Goal: Task Accomplishment & Management: Manage account settings

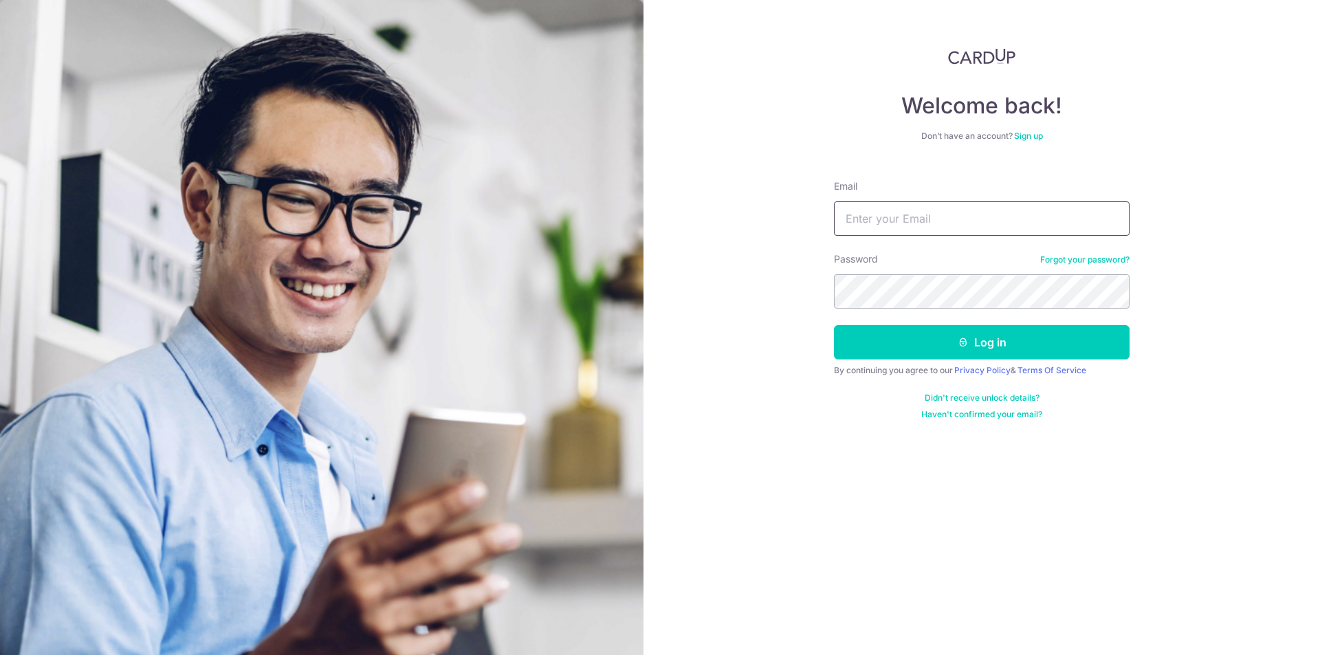
click at [952, 219] on input "Email" at bounding box center [982, 218] width 296 height 34
type input "[EMAIL_ADDRESS][DOMAIN_NAME]"
click at [903, 340] on button "Log in" at bounding box center [982, 342] width 296 height 34
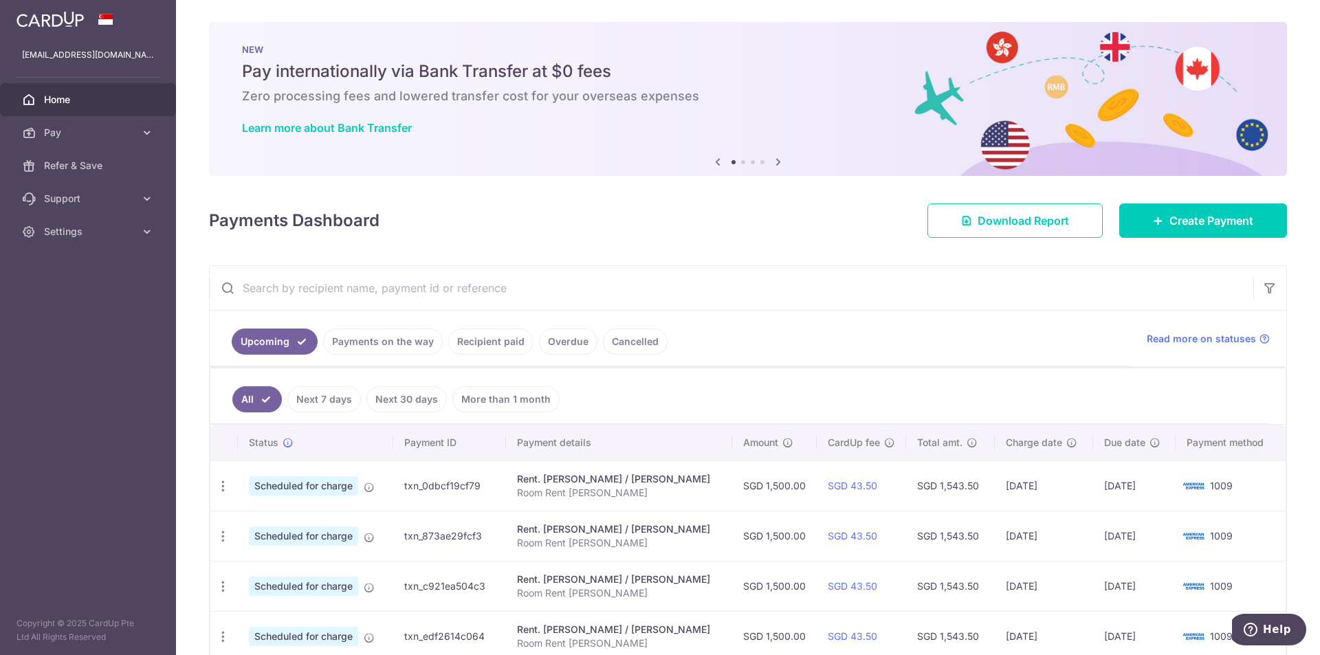
click at [396, 343] on link "Payments on the way" at bounding box center [383, 342] width 120 height 26
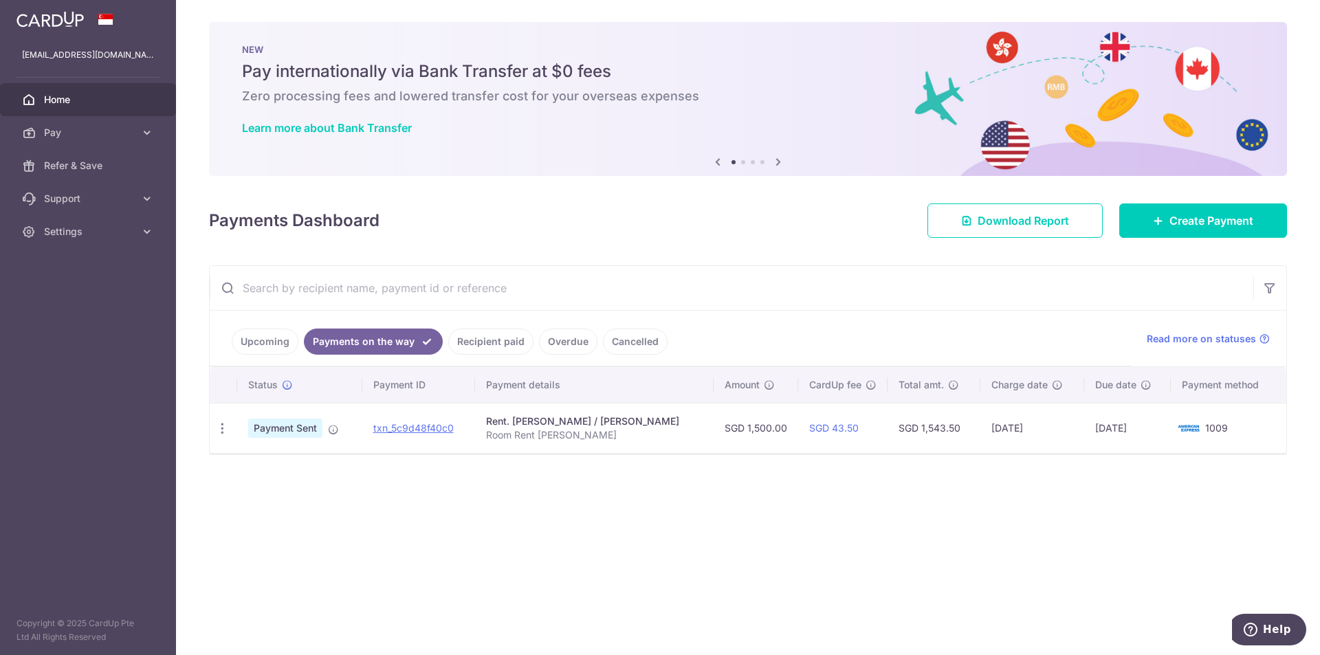
click at [496, 342] on link "Recipient paid" at bounding box center [490, 342] width 85 height 26
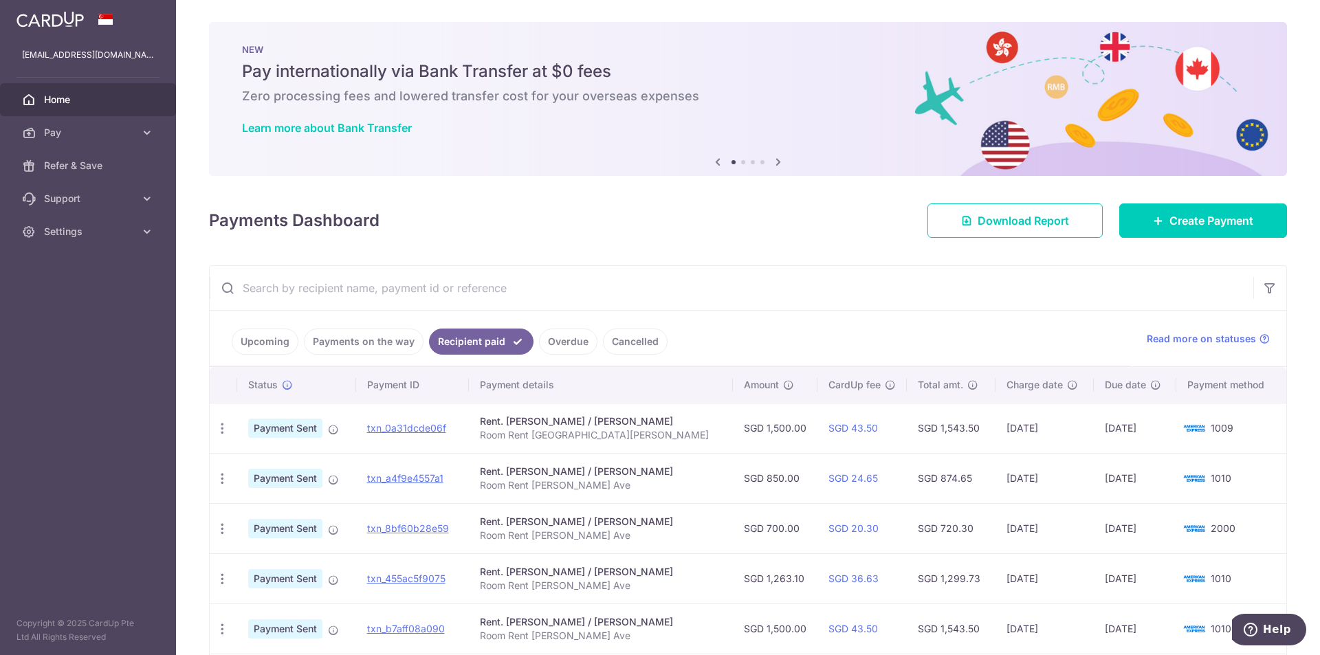
click at [268, 341] on link "Upcoming" at bounding box center [265, 342] width 67 height 26
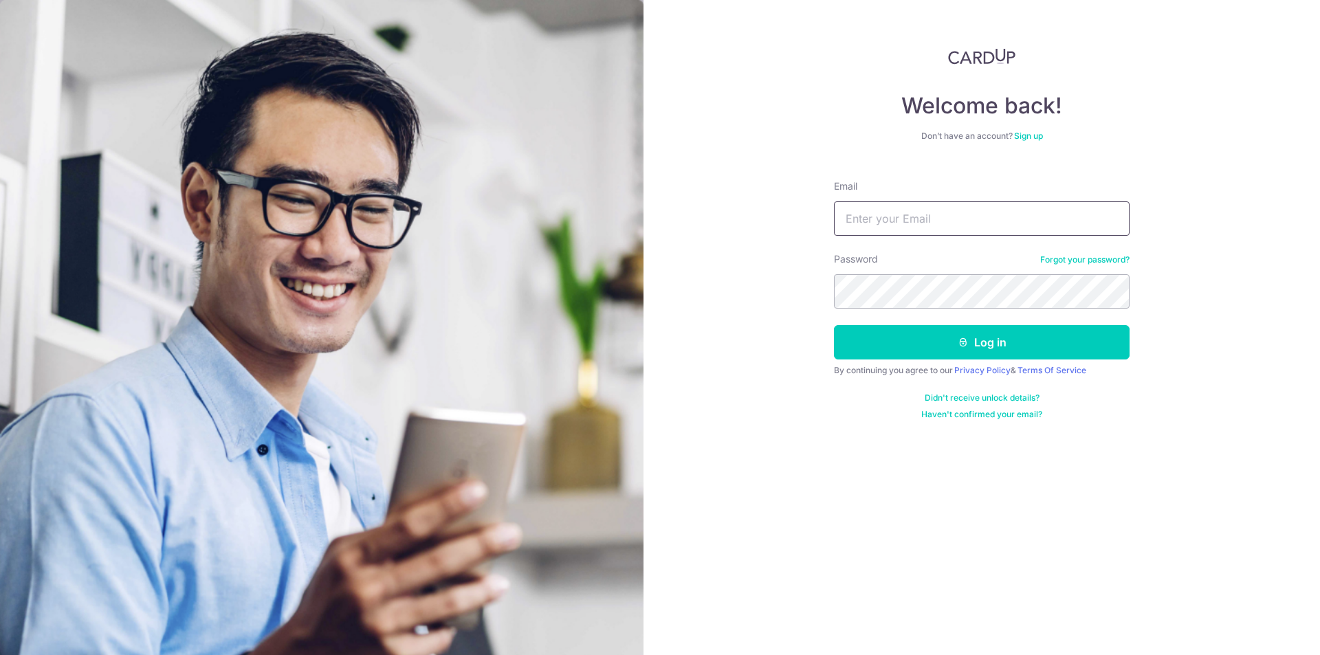
click at [913, 212] on input "Email" at bounding box center [982, 218] width 296 height 34
type input "[EMAIL_ADDRESS][DOMAIN_NAME]"
click at [889, 348] on button "Log in" at bounding box center [982, 342] width 296 height 34
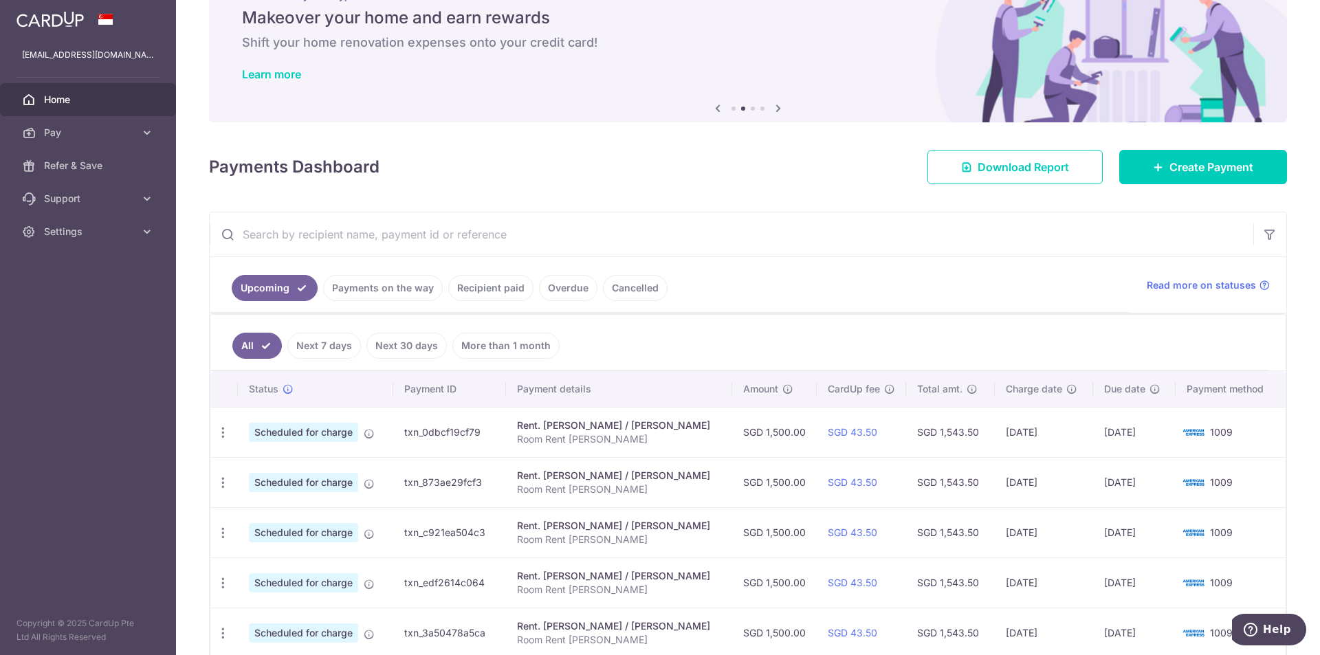
scroll to position [206, 0]
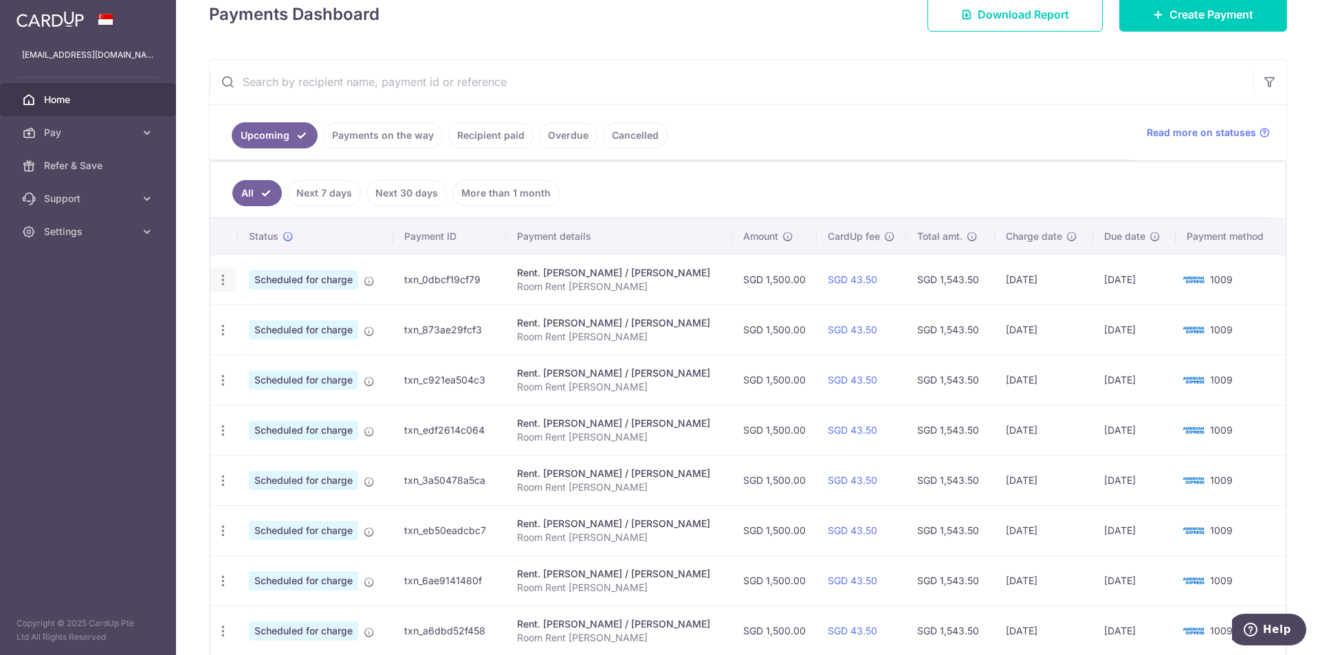
click at [216, 281] on icon "button" at bounding box center [223, 280] width 14 height 14
drag, startPoint x: 261, startPoint y: 318, endPoint x: 267, endPoint y: 317, distance: 7.0
click at [261, 318] on span "Update payment" at bounding box center [297, 317] width 94 height 17
radio input "true"
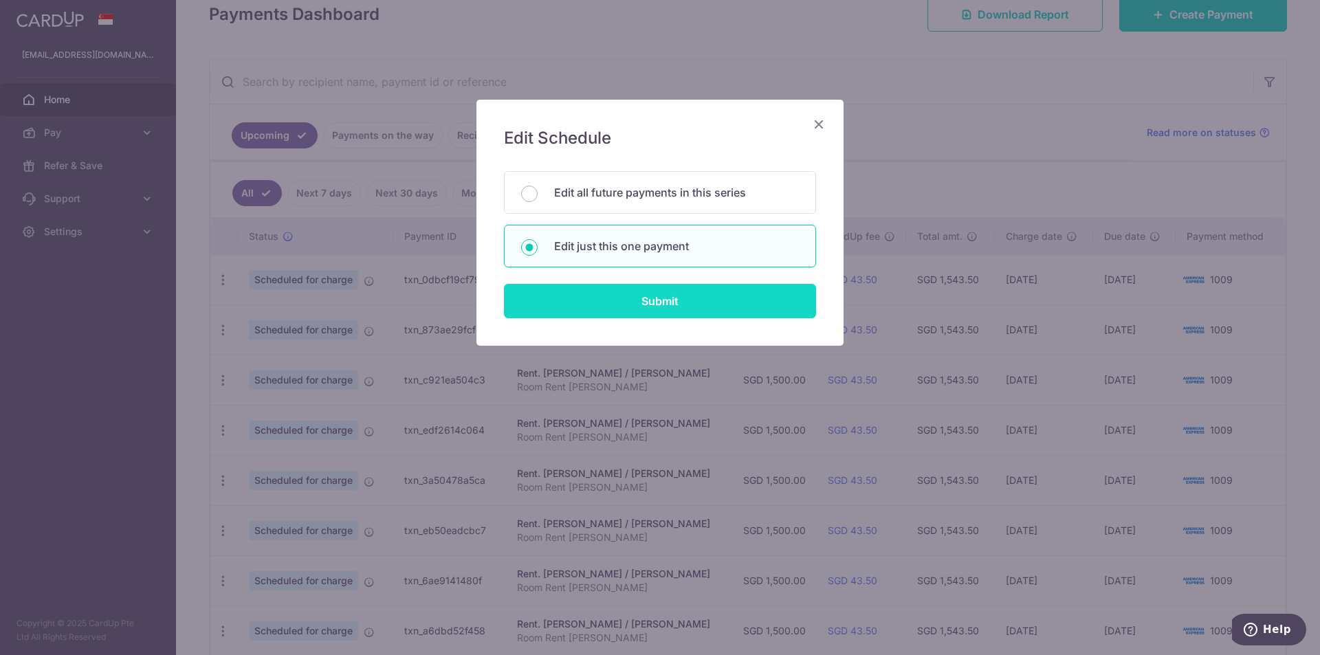
click at [681, 292] on input "Submit" at bounding box center [660, 301] width 312 height 34
radio input "true"
type input "1,500.00"
type input "30/10/2025"
type input "Room Rent Aroi Santos"
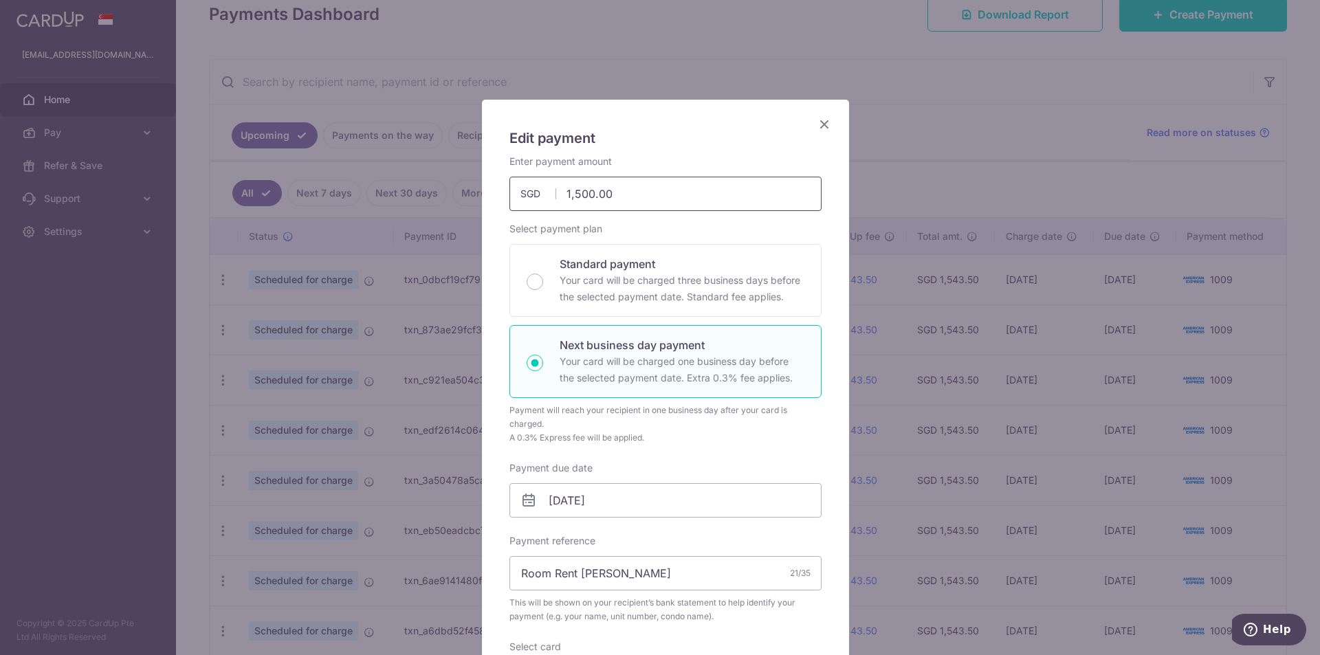
drag, startPoint x: 569, startPoint y: 193, endPoint x: 586, endPoint y: 193, distance: 16.5
click at [586, 193] on input "1,500.00" at bounding box center [665, 194] width 312 height 34
click at [648, 144] on h5 "Edit payment" at bounding box center [665, 138] width 312 height 22
click at [550, 502] on input "30/10/2025" at bounding box center [665, 500] width 312 height 34
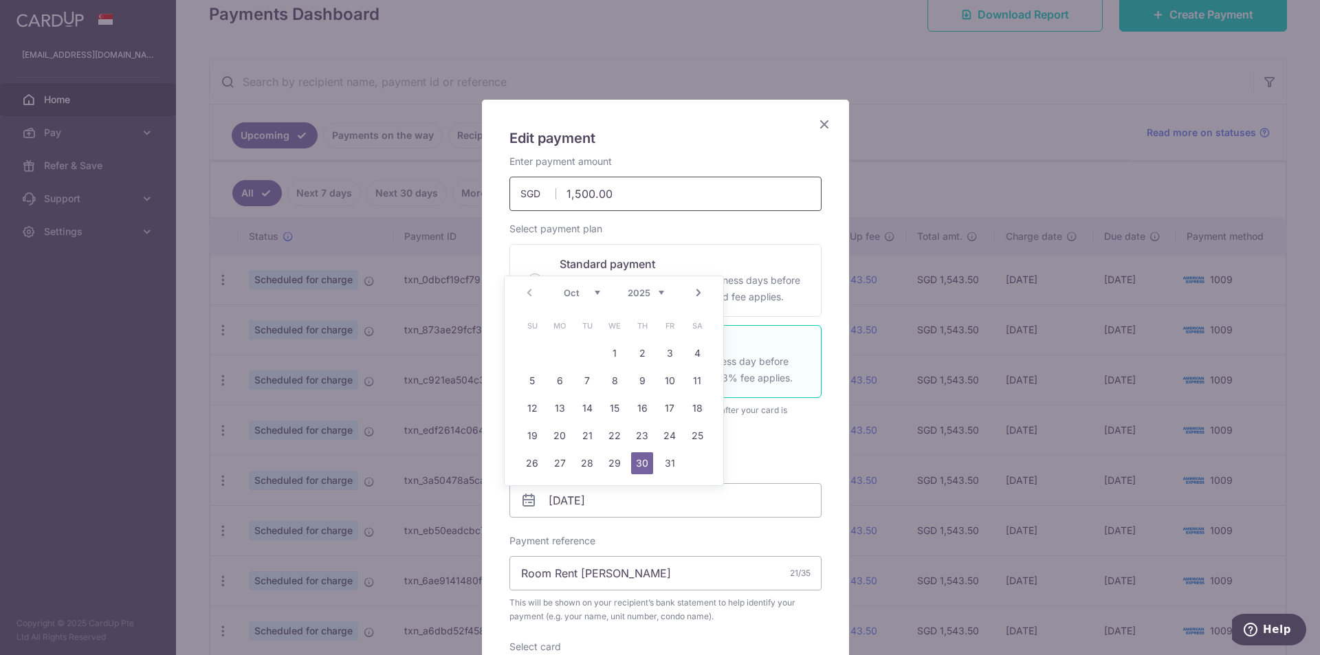
click at [669, 189] on input "1,500.00" at bounding box center [665, 194] width 312 height 34
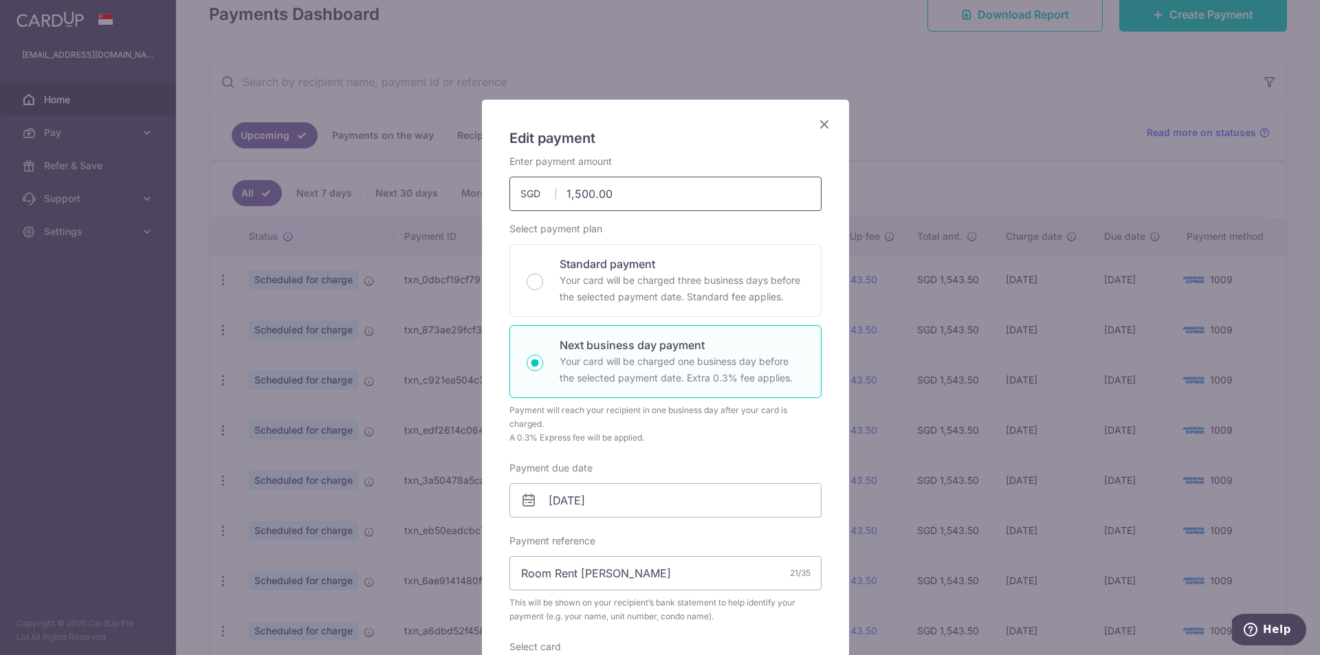
drag, startPoint x: 567, startPoint y: 192, endPoint x: 586, endPoint y: 189, distance: 19.4
click at [586, 189] on input "1,500.00" at bounding box center [665, 194] width 312 height 34
type input "1,400.00"
click at [688, 128] on h5 "Edit payment" at bounding box center [665, 138] width 312 height 22
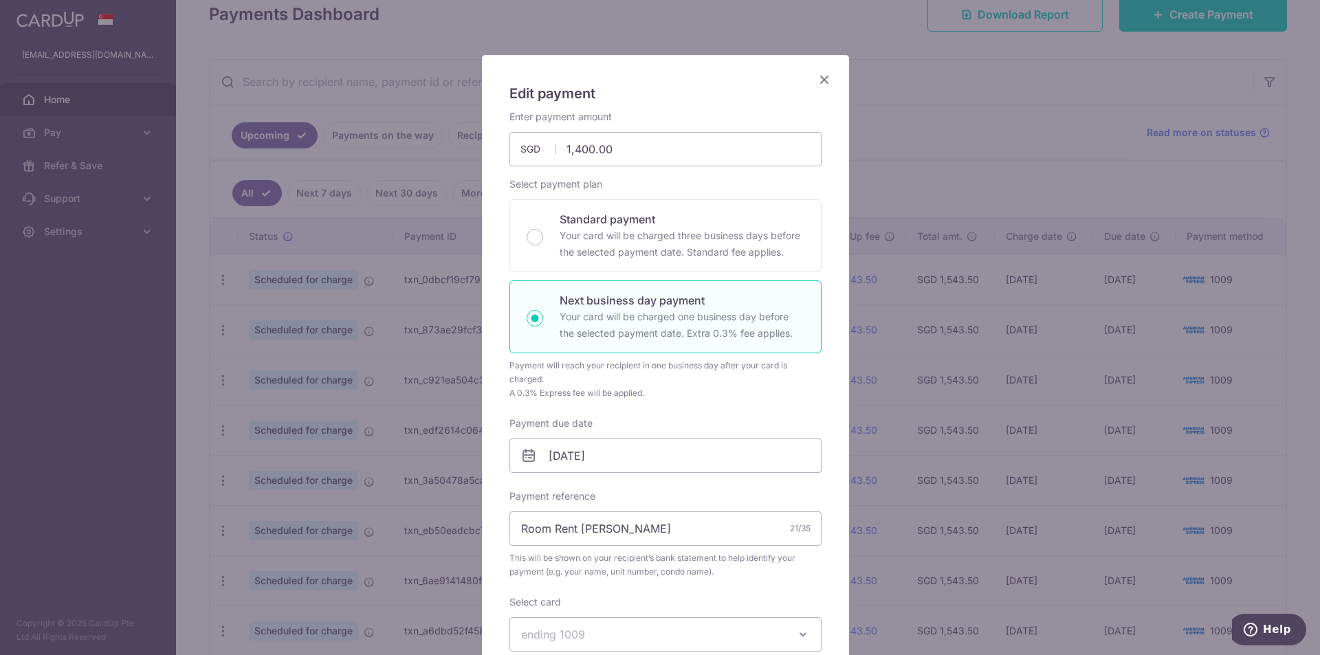
scroll to position [69, 0]
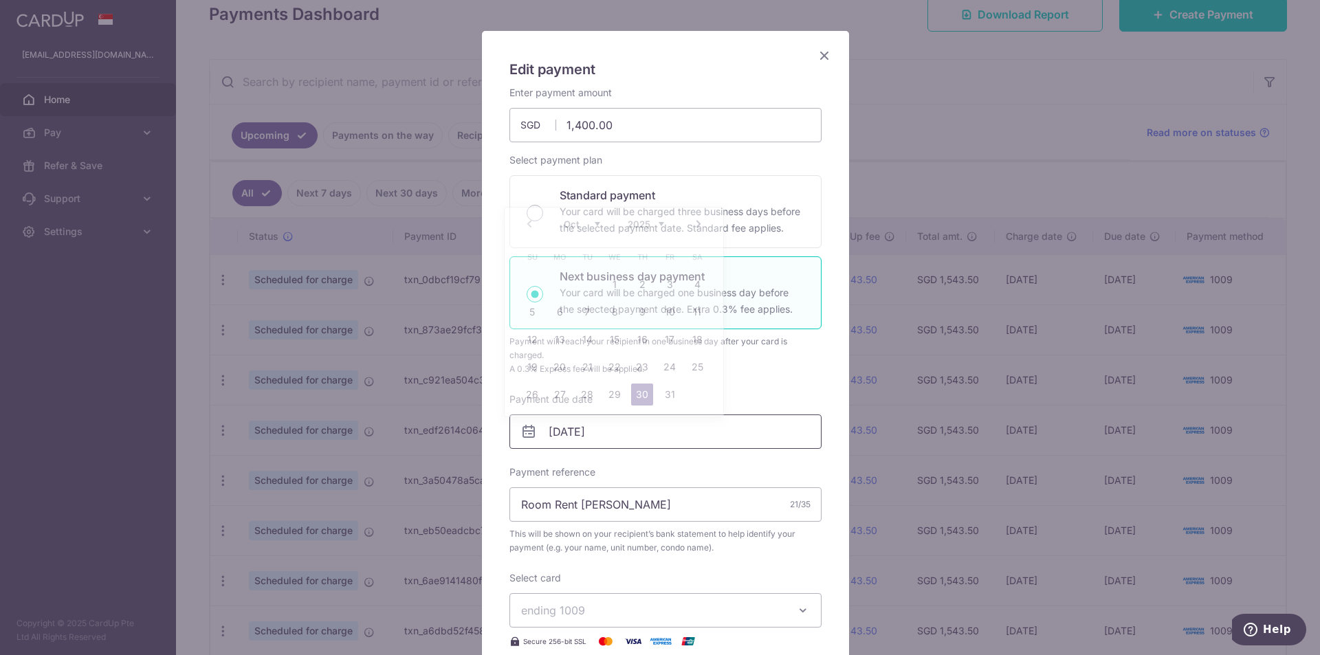
click at [545, 430] on input "30/10/2025" at bounding box center [665, 432] width 312 height 34
click at [528, 222] on div "Prev Next Oct Nov Dec 2025 2026 2027 2028 2029 2030 2031 2032 2033 2034 2035" at bounding box center [614, 224] width 219 height 33
click at [612, 285] on link "1" at bounding box center [615, 285] width 22 height 22
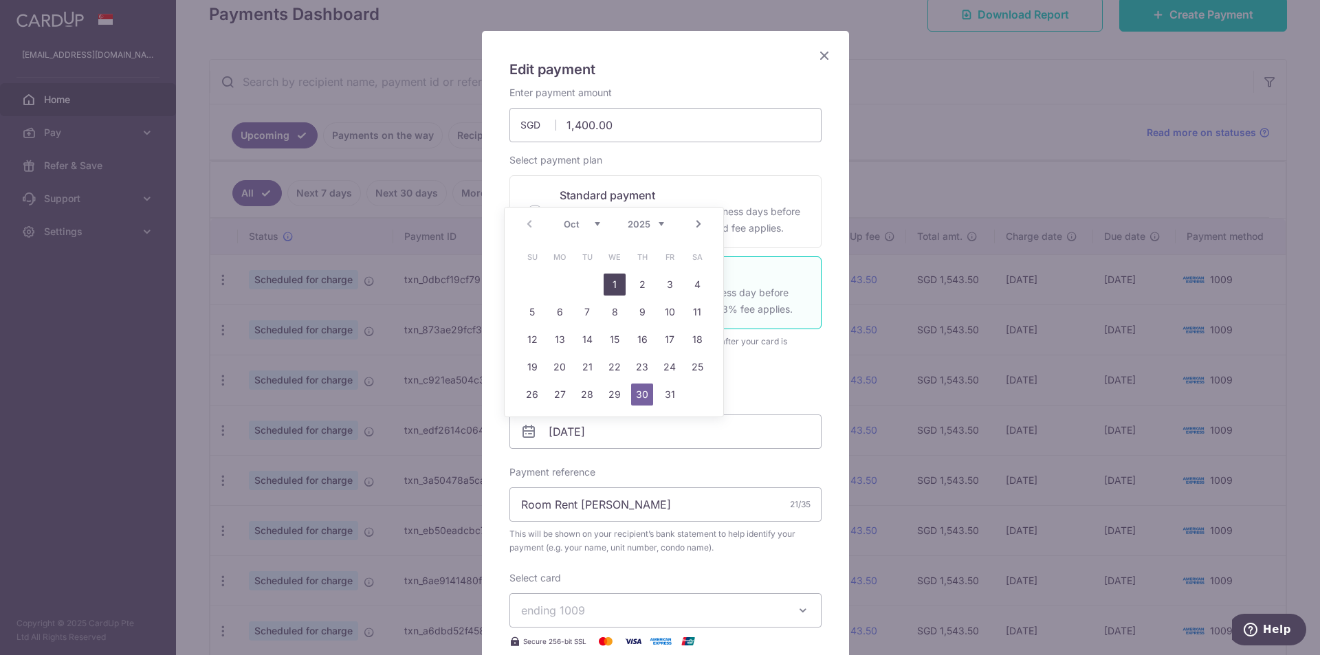
type input "[DATE]"
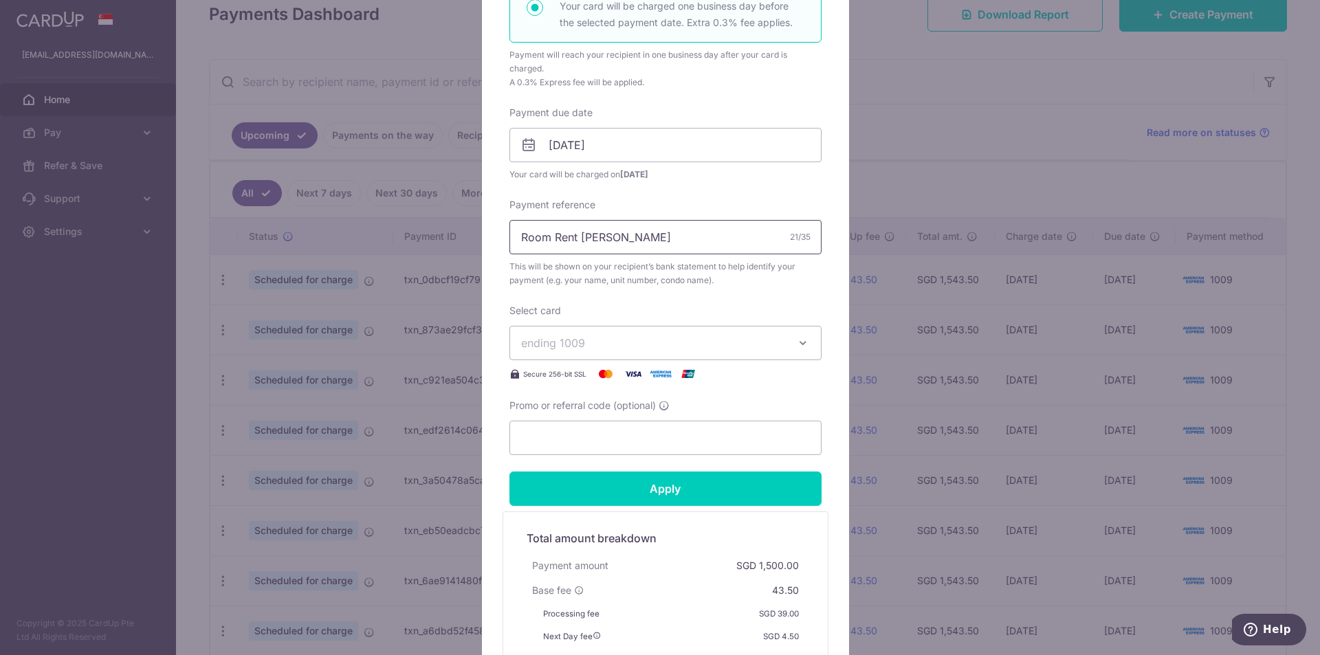
scroll to position [537, 0]
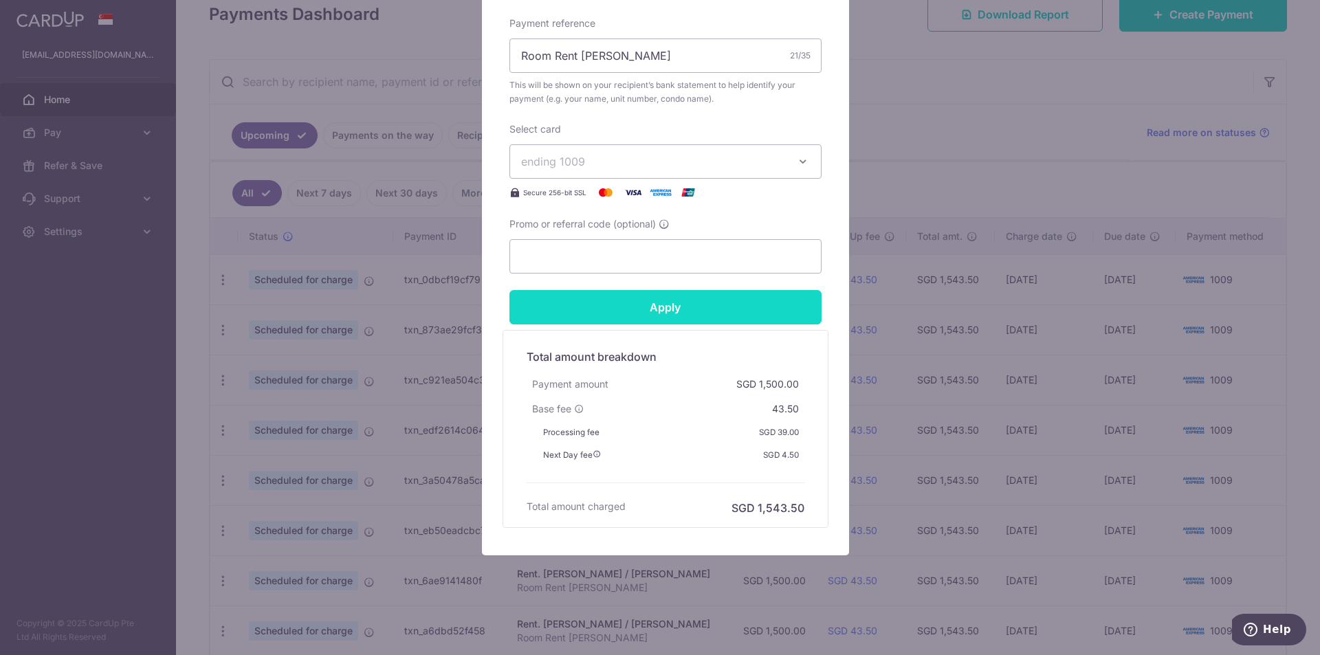
click at [667, 299] on input "Apply" at bounding box center [665, 307] width 312 height 34
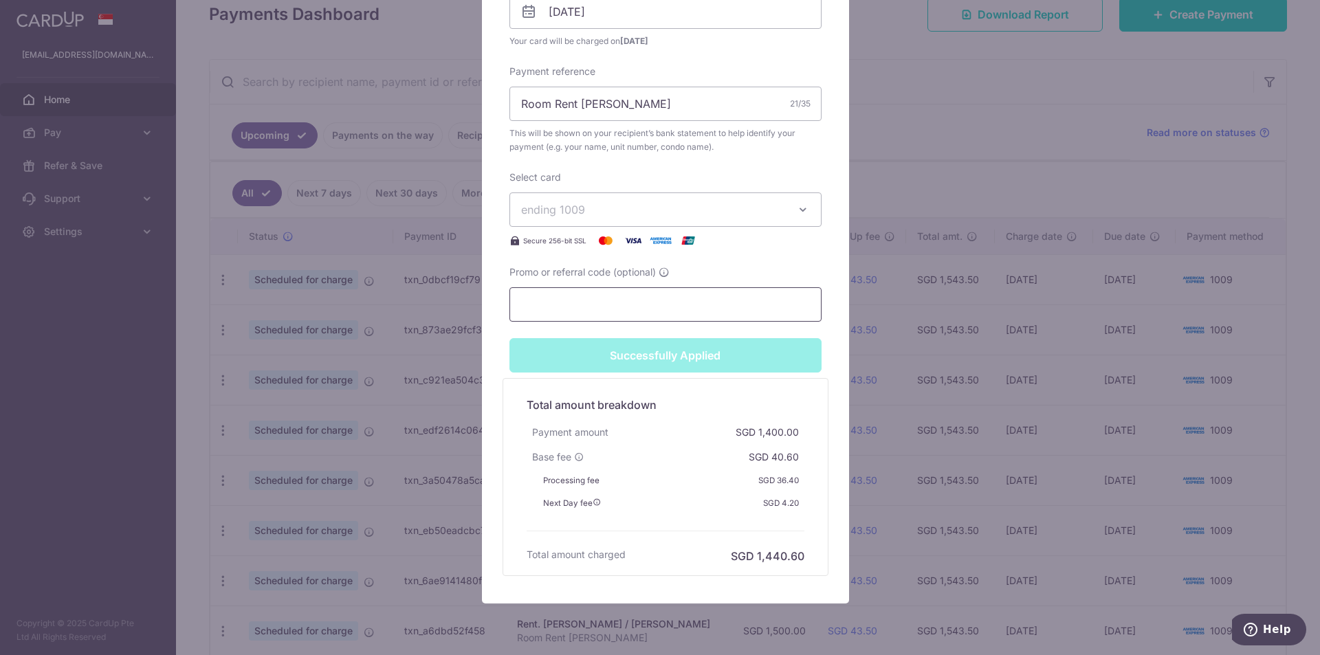
type input "Successfully Applied"
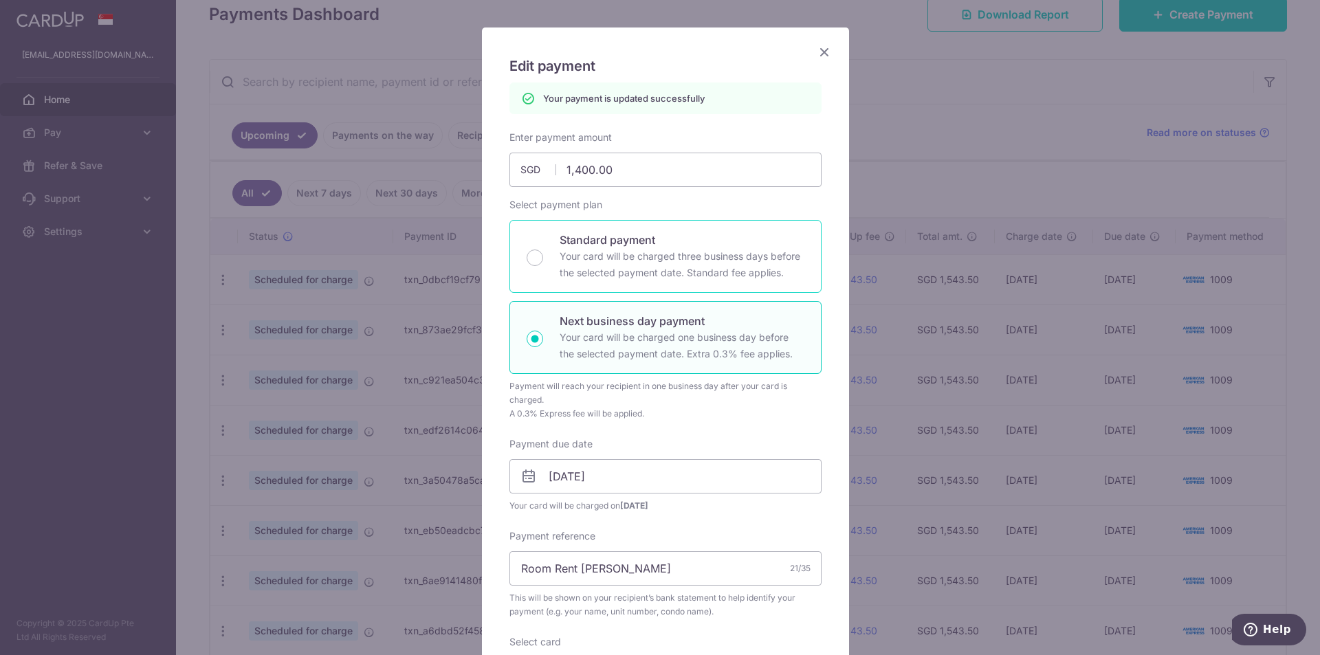
scroll to position [0, 0]
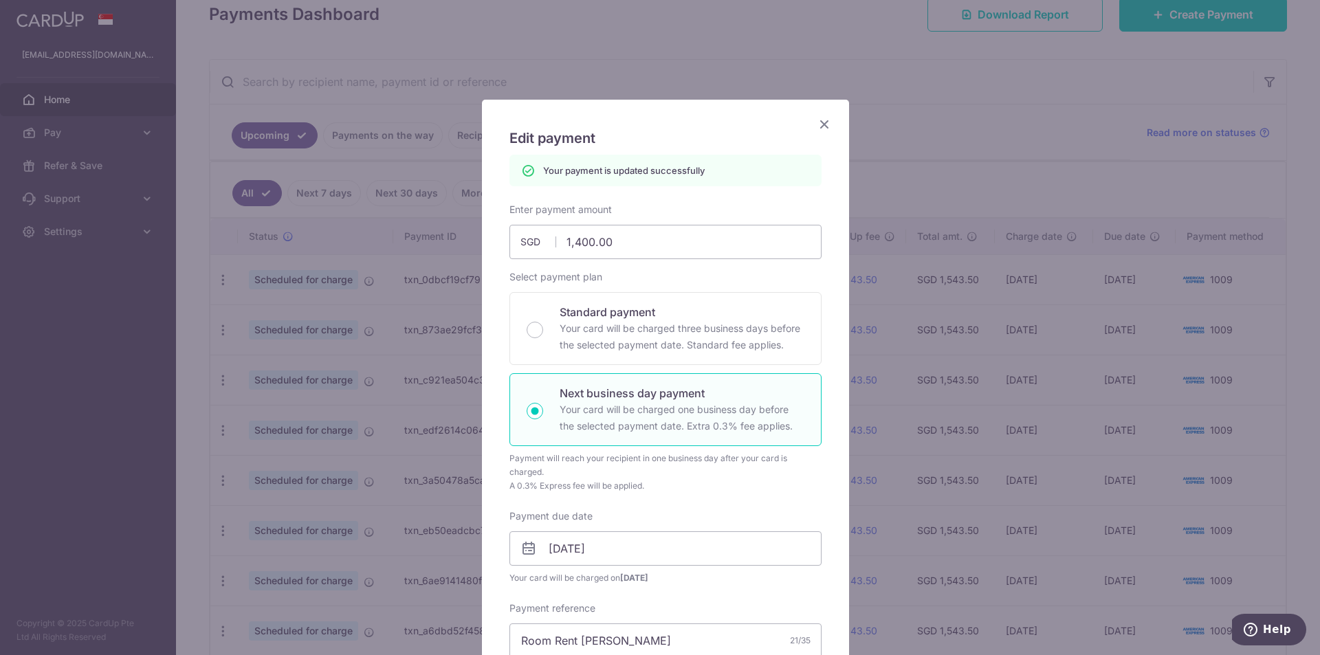
click at [822, 124] on icon "Close" at bounding box center [824, 124] width 17 height 17
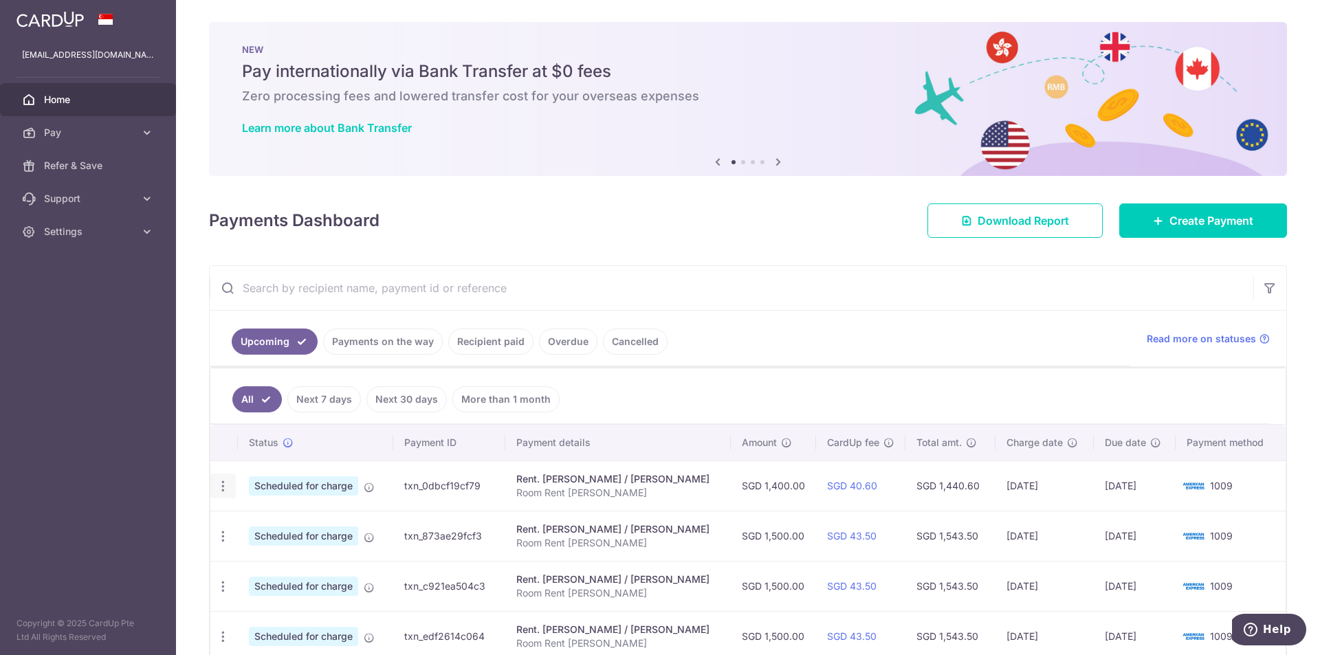
click at [219, 481] on icon "button" at bounding box center [223, 486] width 14 height 14
click at [269, 519] on span "Update payment" at bounding box center [297, 524] width 94 height 17
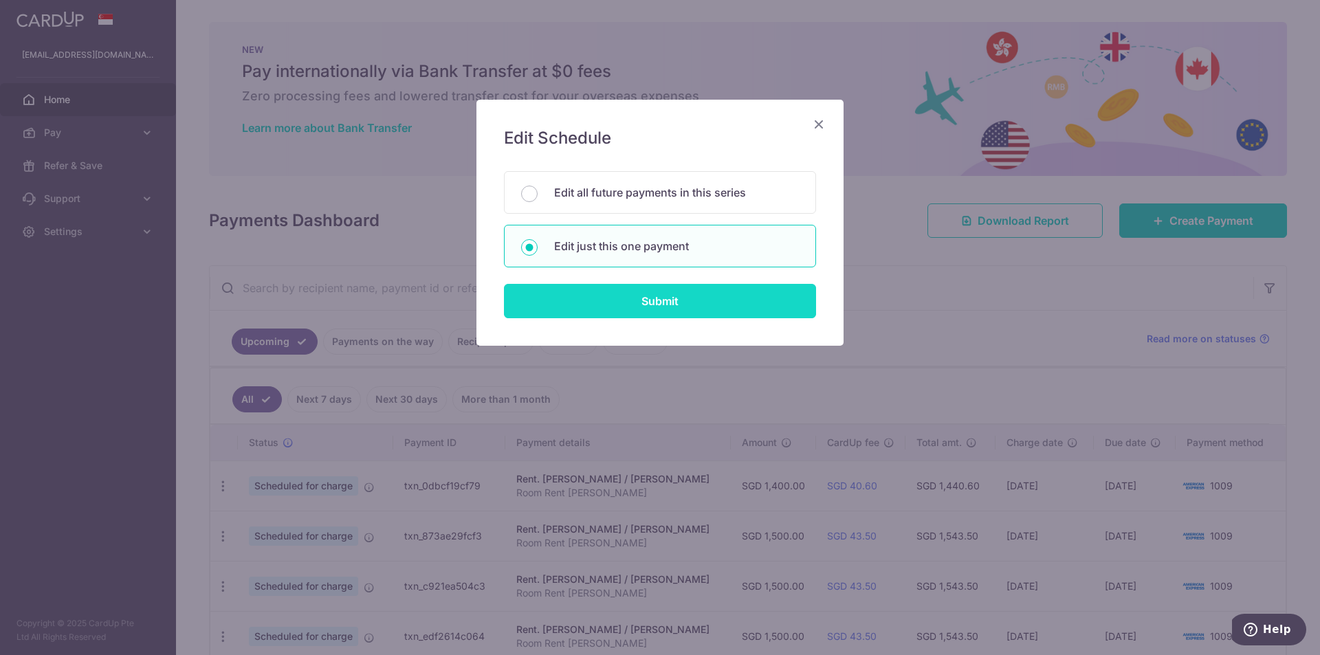
click at [681, 312] on input "Submit" at bounding box center [660, 301] width 312 height 34
radio input "true"
type input "1,400.00"
type input "[DATE]"
type input "Room Rent [PERSON_NAME]"
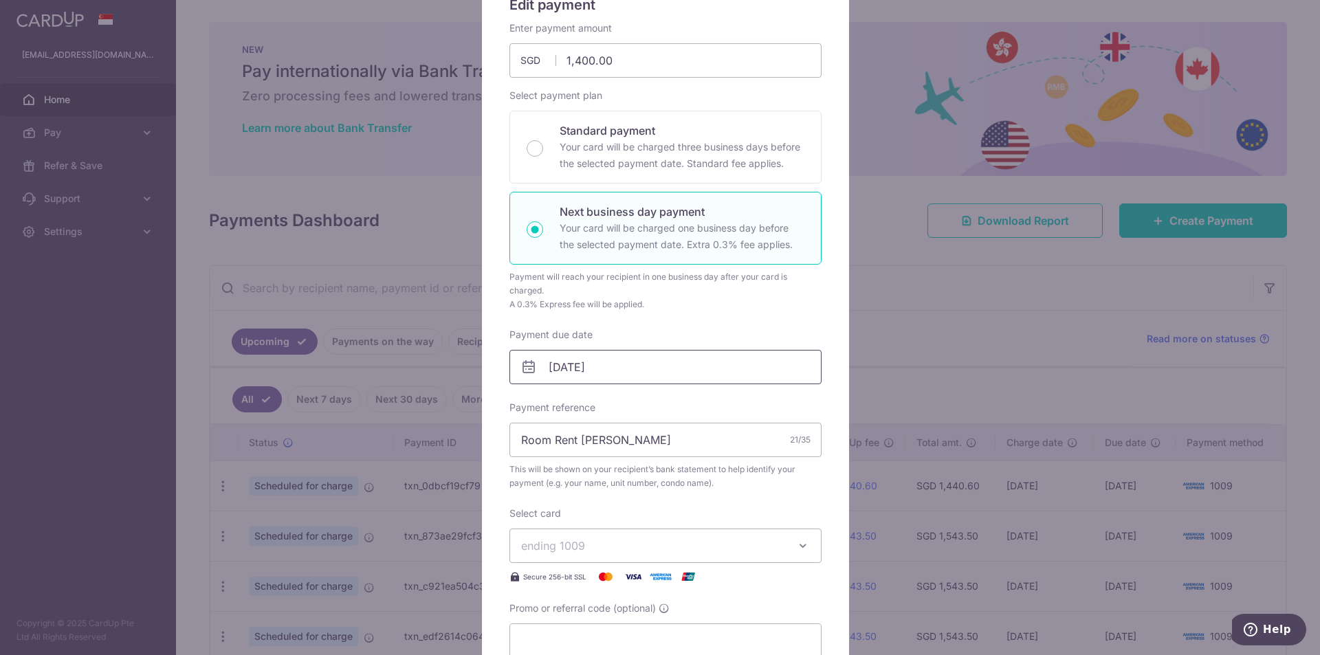
scroll to position [138, 0]
click at [549, 362] on input "[DATE]" at bounding box center [665, 363] width 312 height 34
click at [673, 314] on div "Enter payment amount 1,400.00 1400.00 SGD To change the payment amount, please …" at bounding box center [665, 335] width 312 height 637
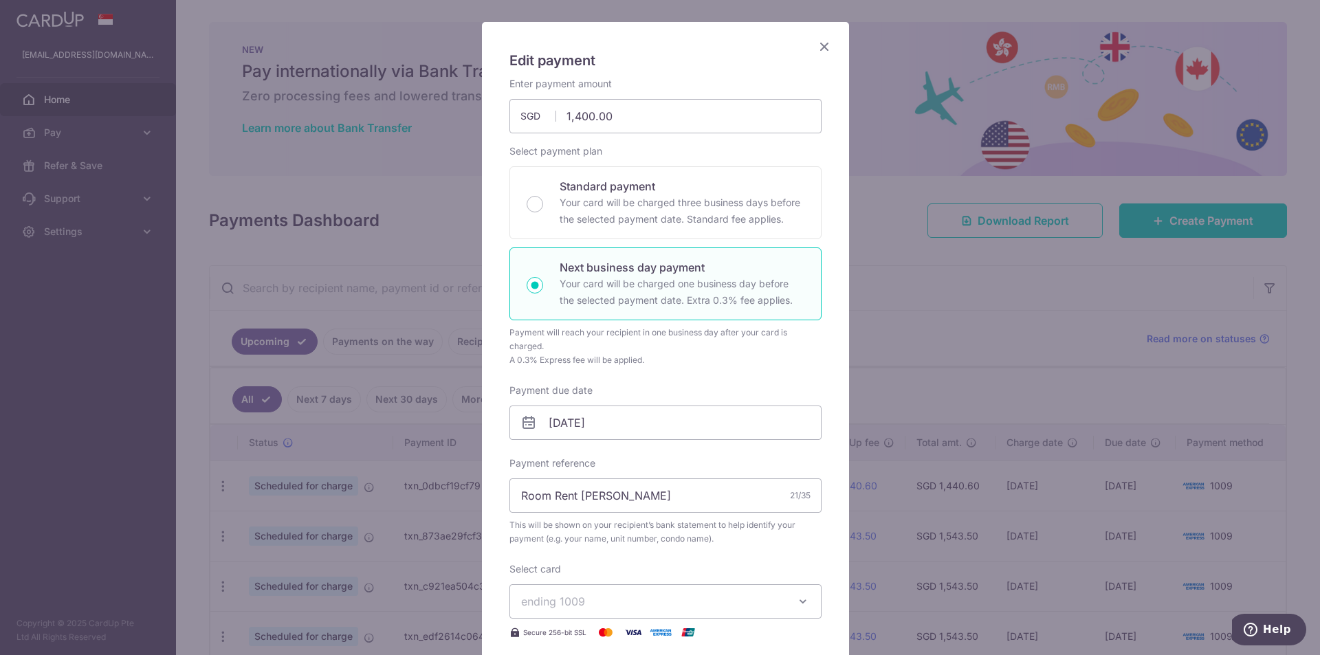
scroll to position [0, 0]
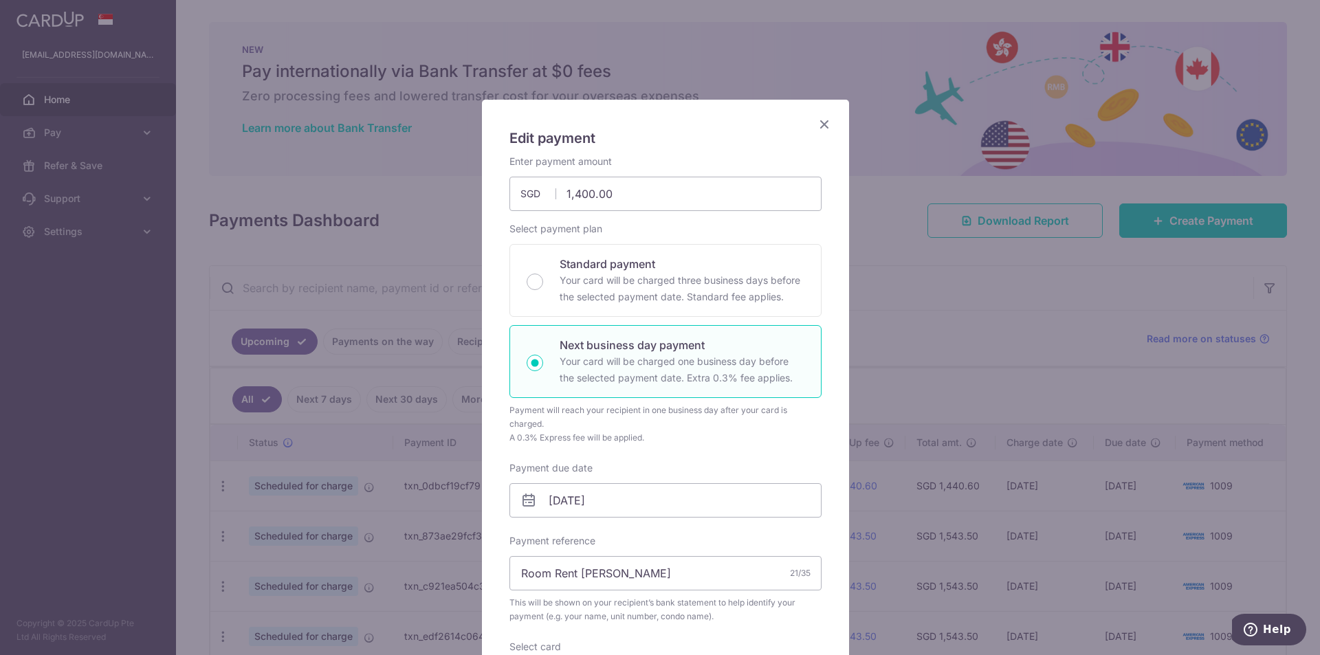
click at [816, 123] on icon "Close" at bounding box center [824, 124] width 17 height 17
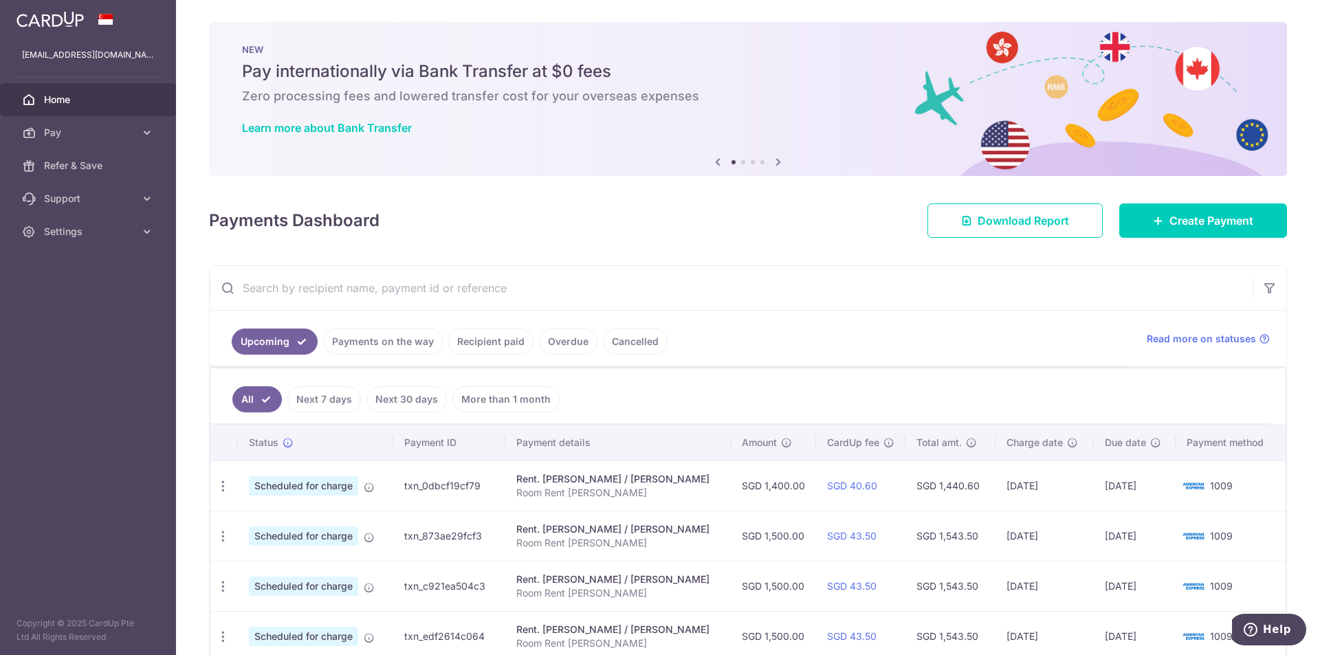
click at [426, 230] on div "Payments Dashboard Download Report Create Payment" at bounding box center [748, 218] width 1078 height 40
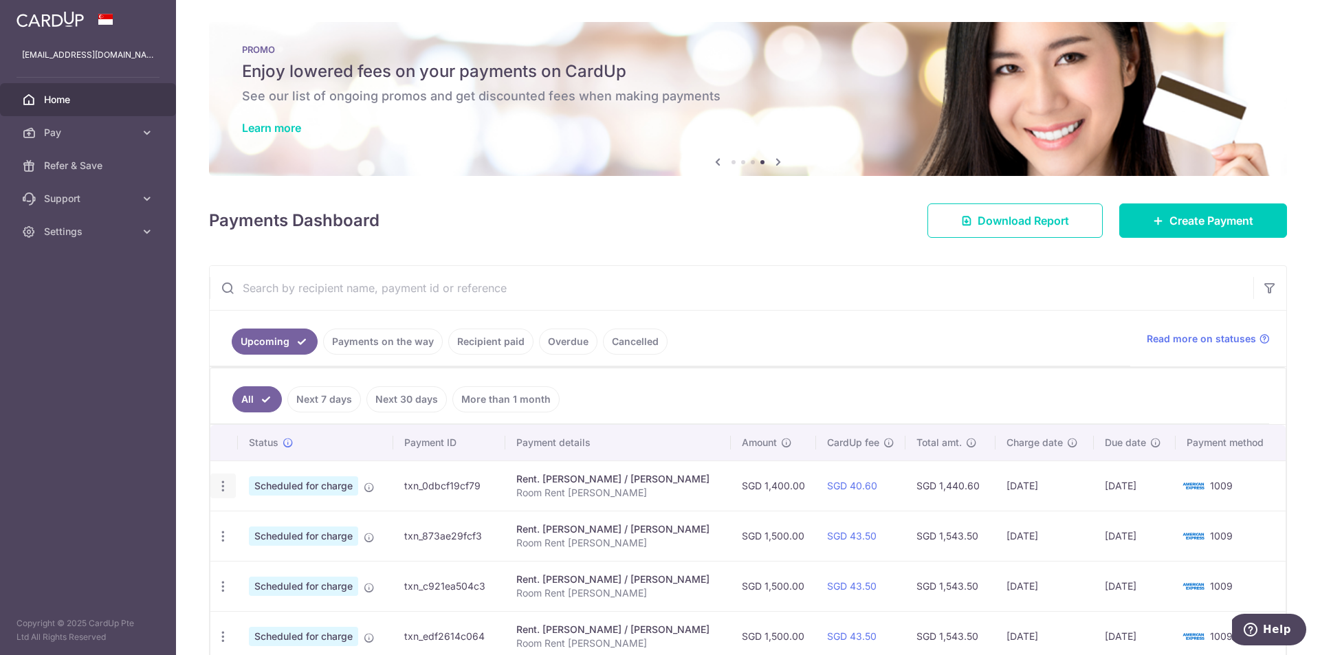
click at [222, 488] on icon "button" at bounding box center [223, 486] width 14 height 14
click at [277, 526] on span "Update payment" at bounding box center [297, 524] width 94 height 17
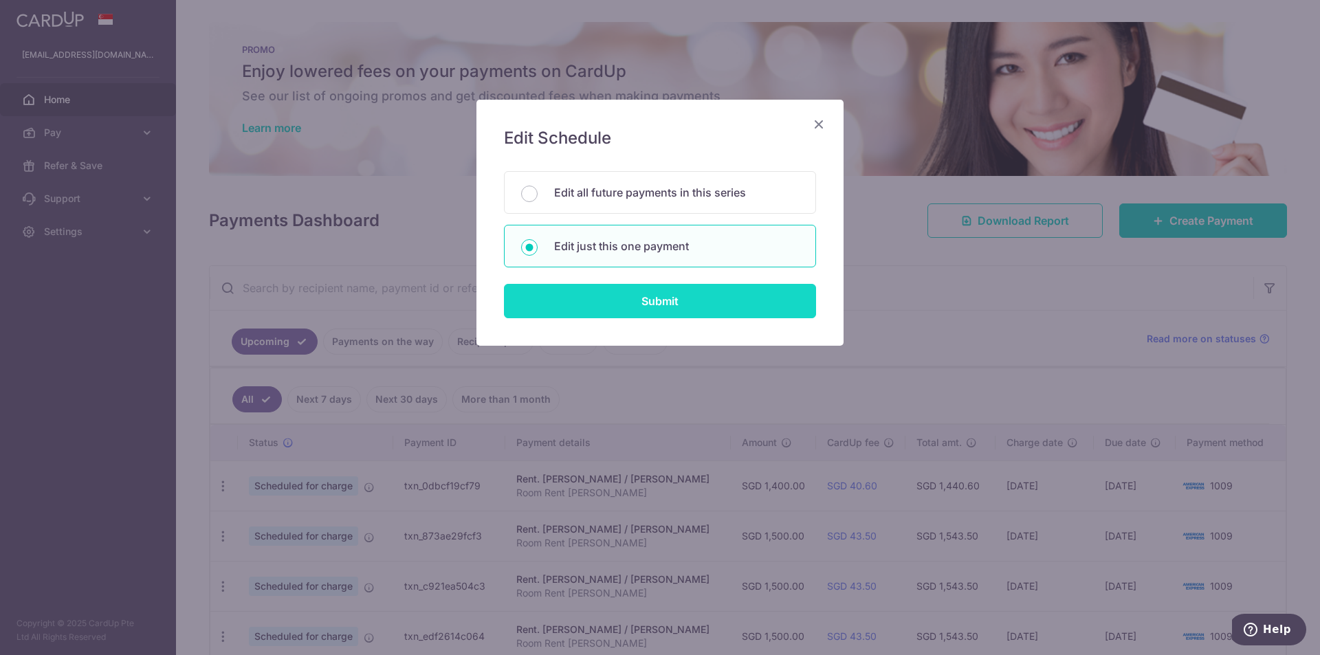
click at [643, 302] on input "Submit" at bounding box center [660, 301] width 312 height 34
radio input "true"
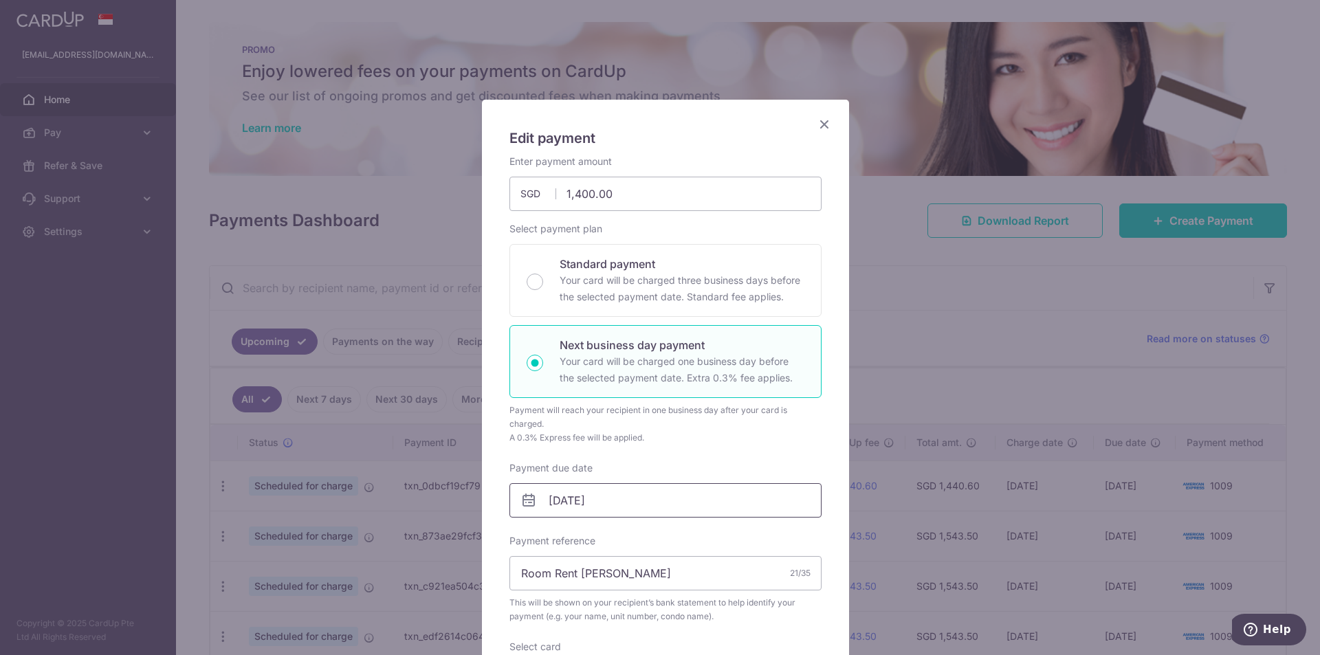
click at [542, 505] on input "[DATE]" at bounding box center [665, 500] width 312 height 34
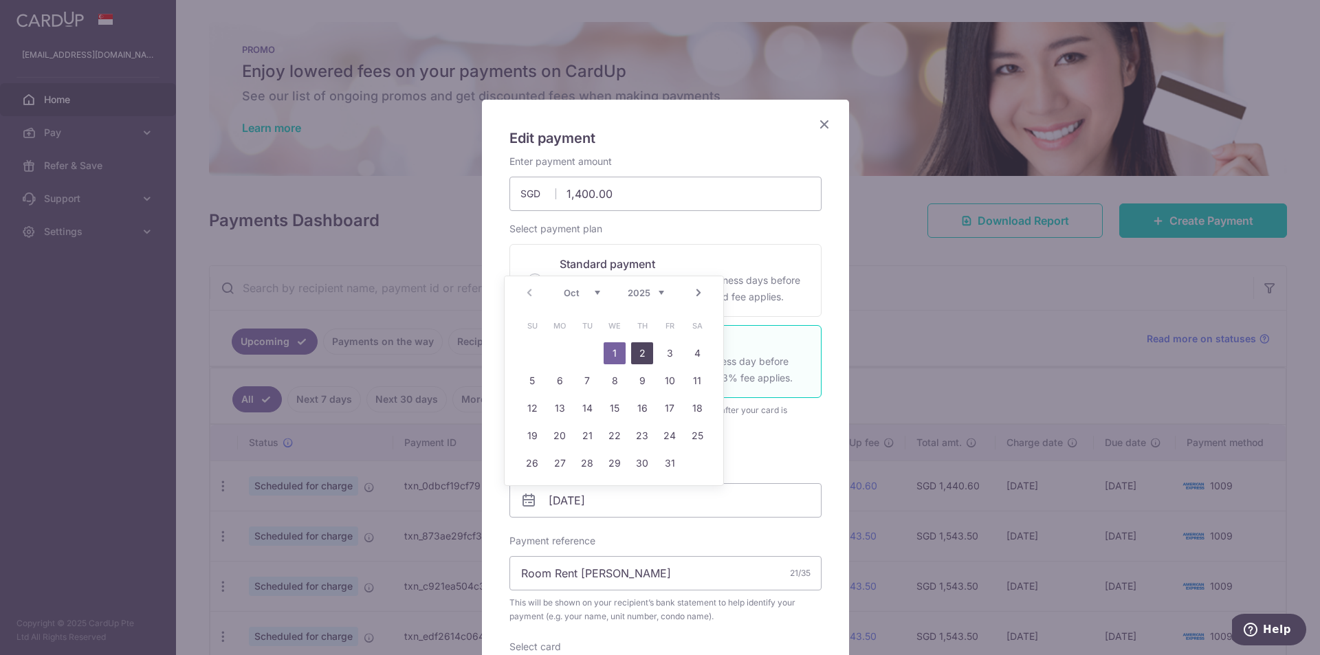
click at [647, 350] on link "2" at bounding box center [642, 353] width 22 height 22
type input "02/10/2025"
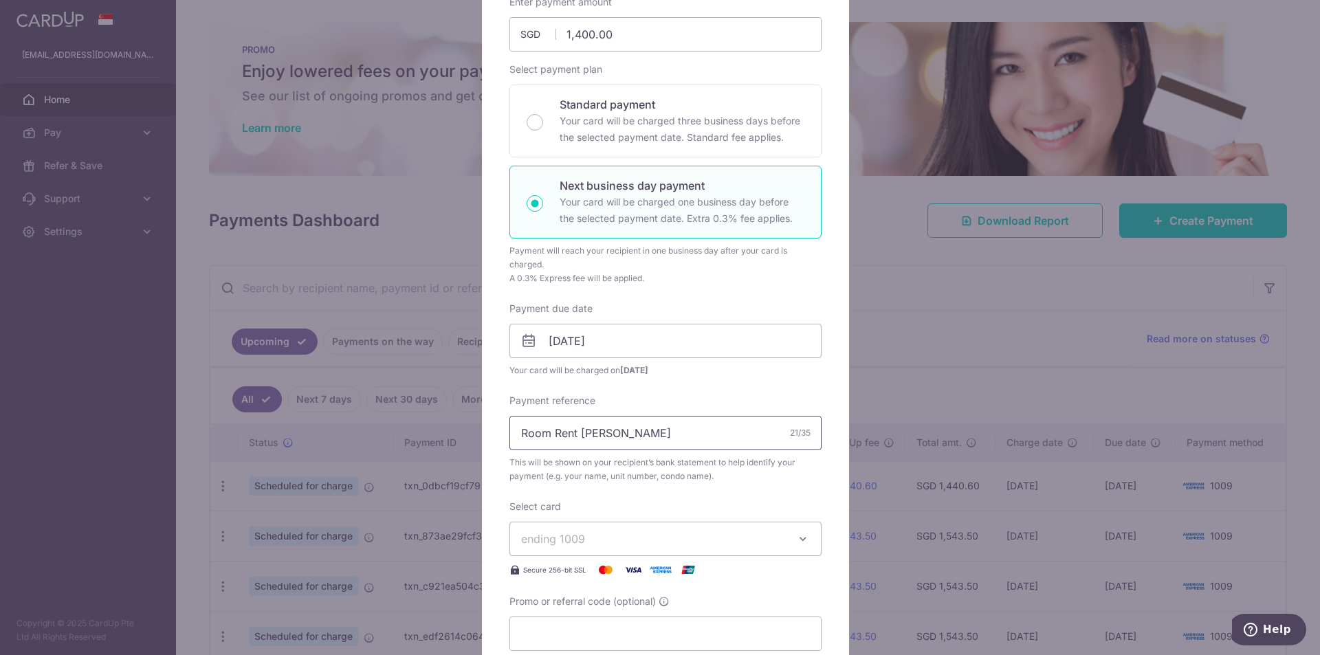
scroll to position [69, 0]
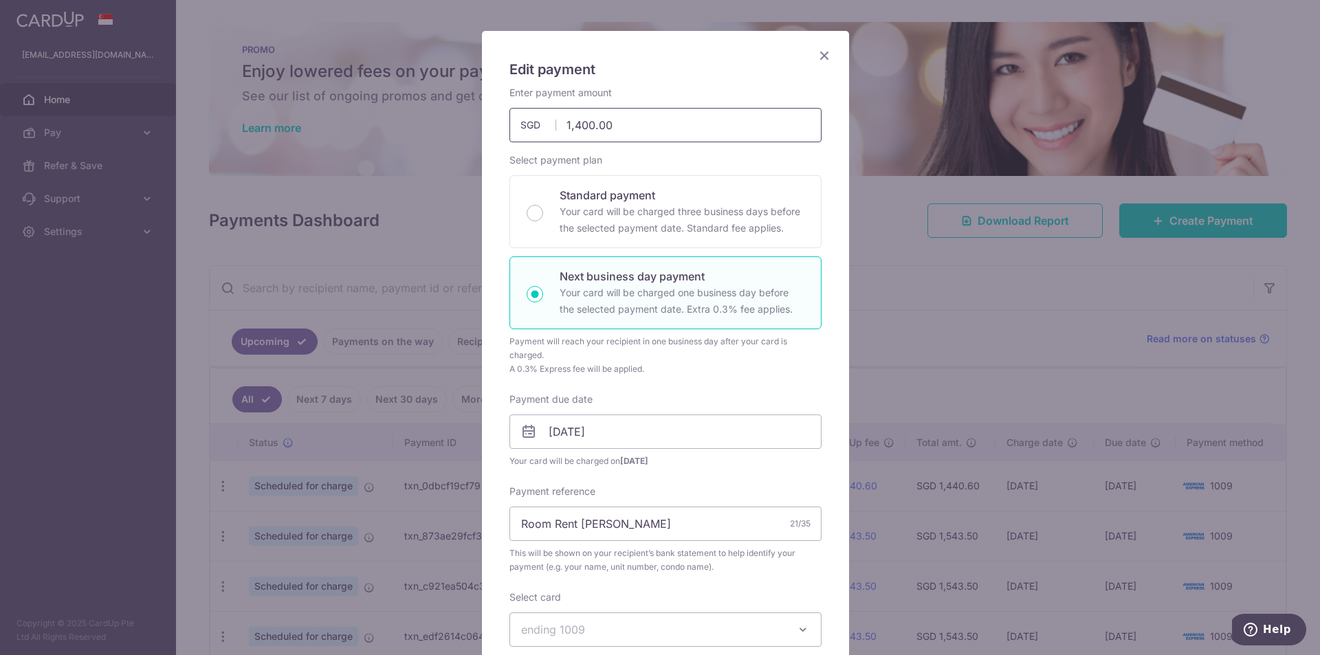
click at [573, 123] on input "1,400.00" at bounding box center [665, 125] width 312 height 34
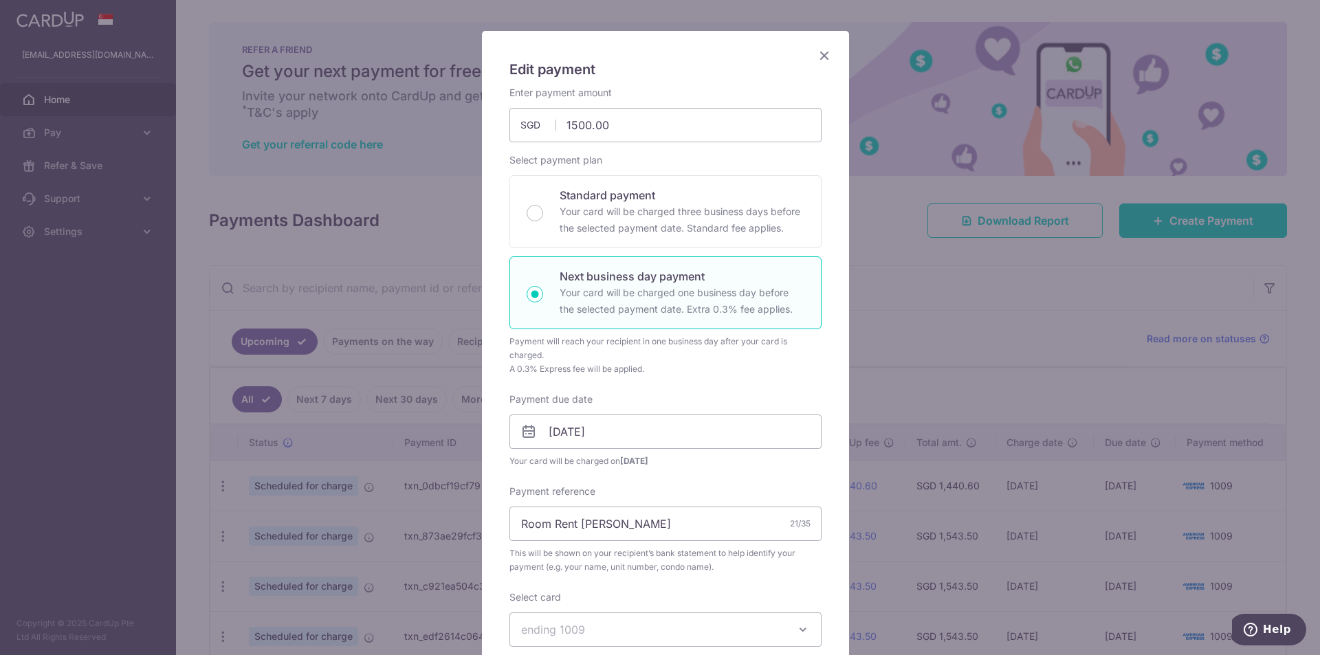
type input "1,500.00"
click at [685, 161] on div "Select payment plan Standard payment Your card will be charged three business d…" at bounding box center [665, 264] width 312 height 223
click at [547, 435] on input "02/10/2025" at bounding box center [665, 432] width 312 height 34
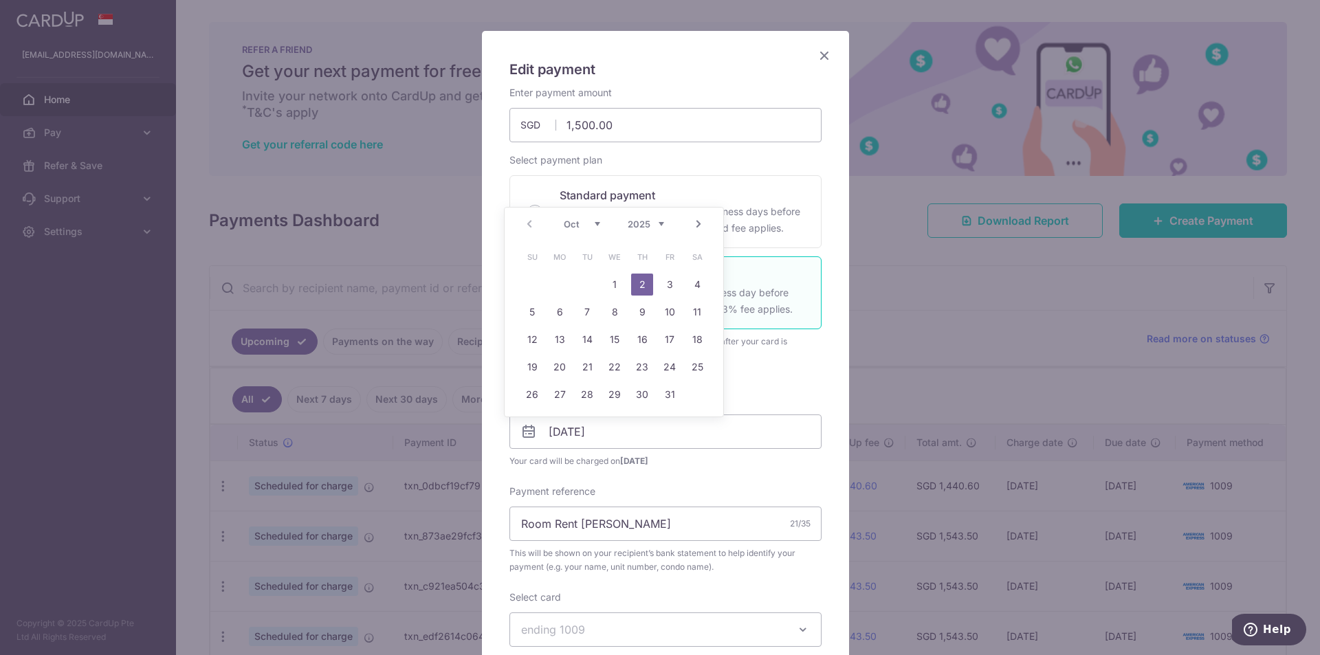
click at [644, 281] on link "2" at bounding box center [642, 285] width 22 height 22
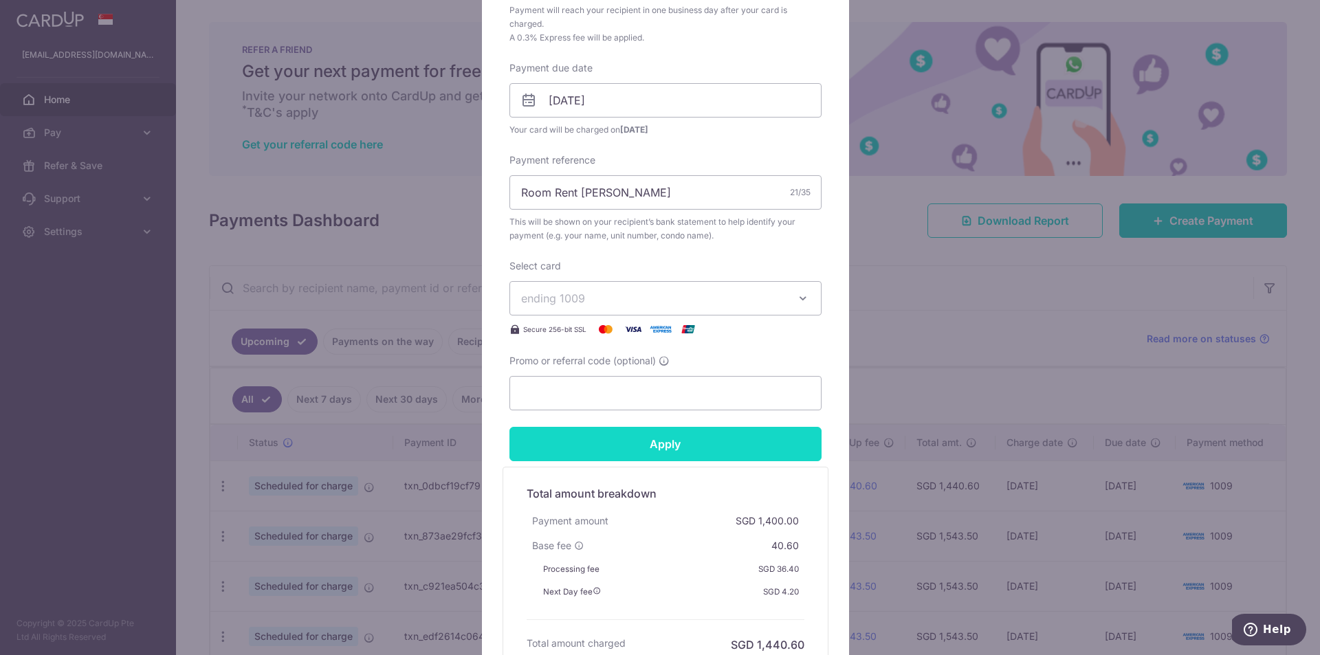
scroll to position [481, 0]
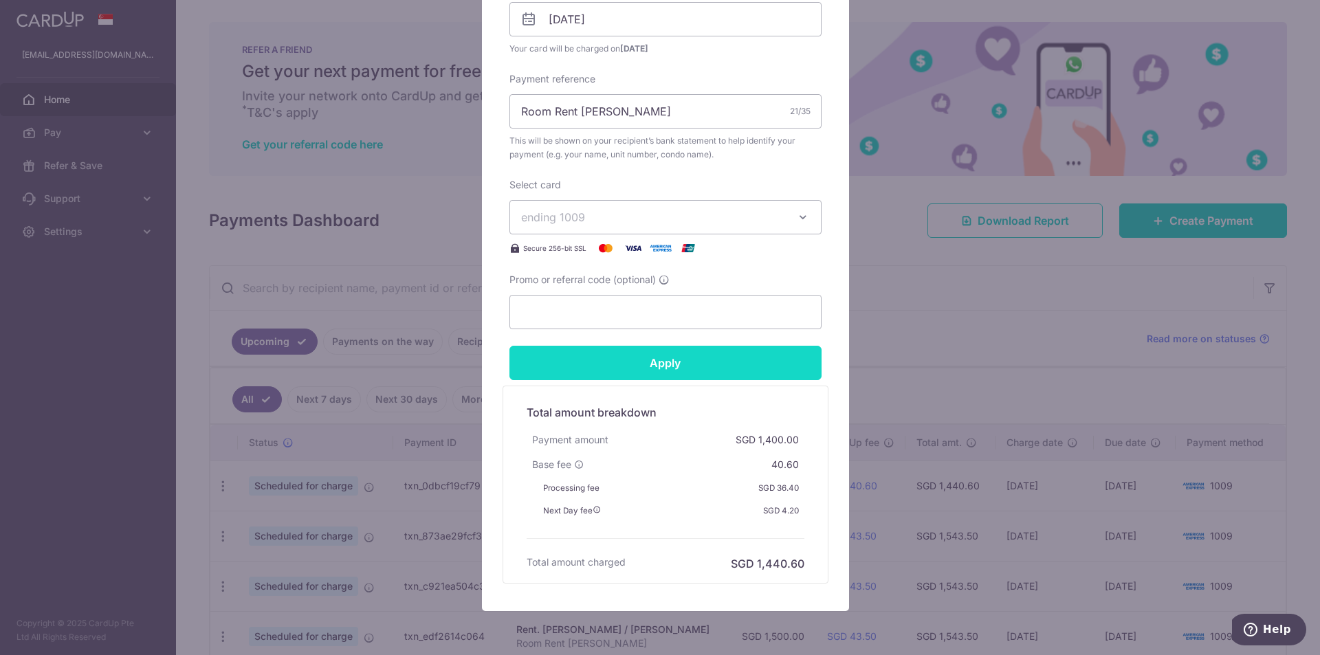
click at [654, 360] on input "Apply" at bounding box center [665, 363] width 312 height 34
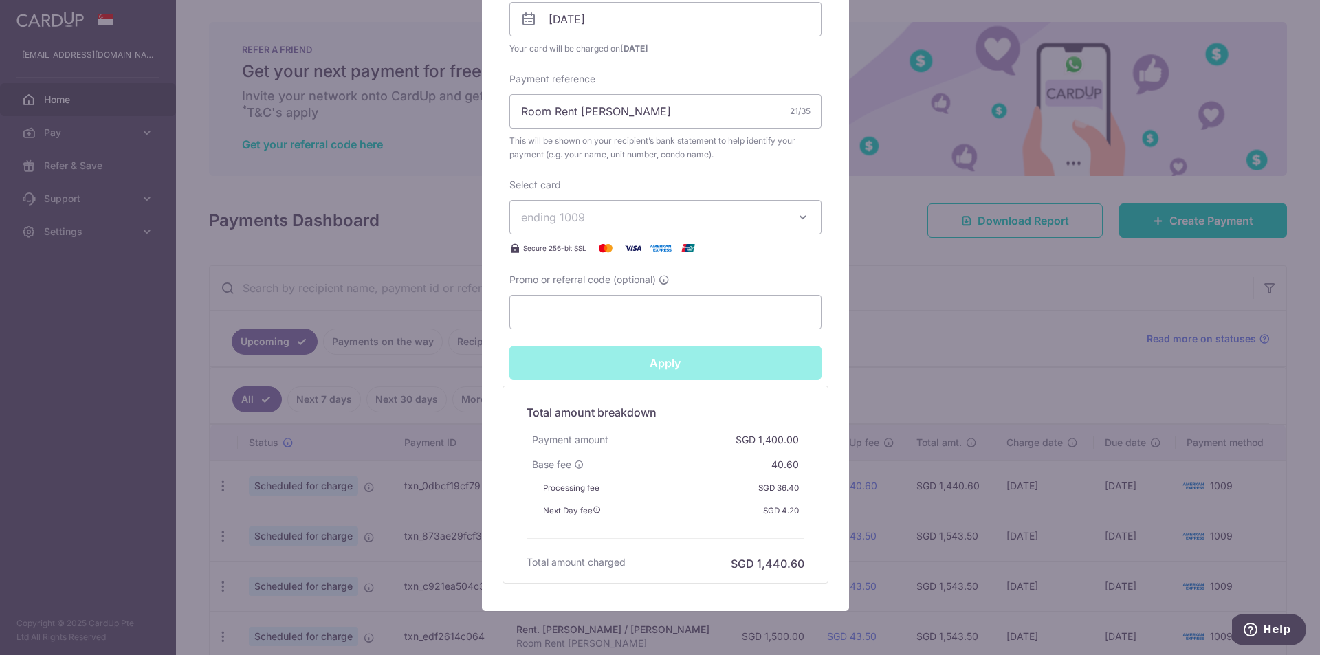
type input "Successfully Applied"
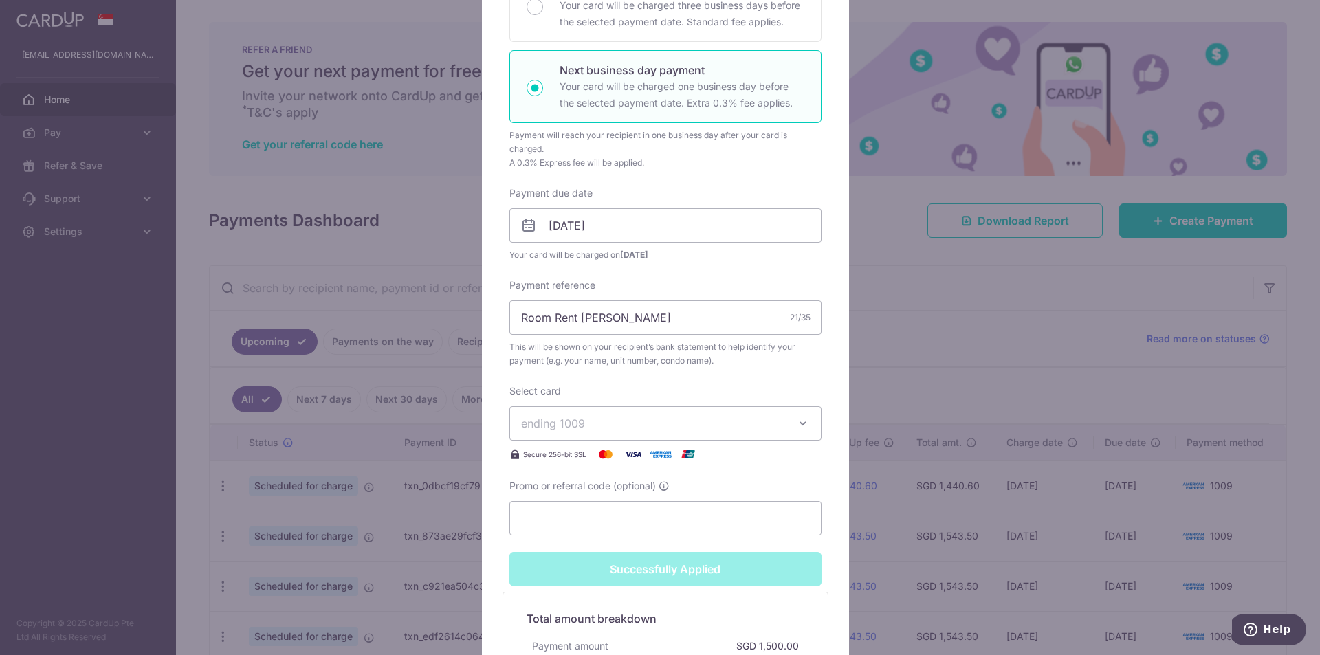
scroll to position [585, 0]
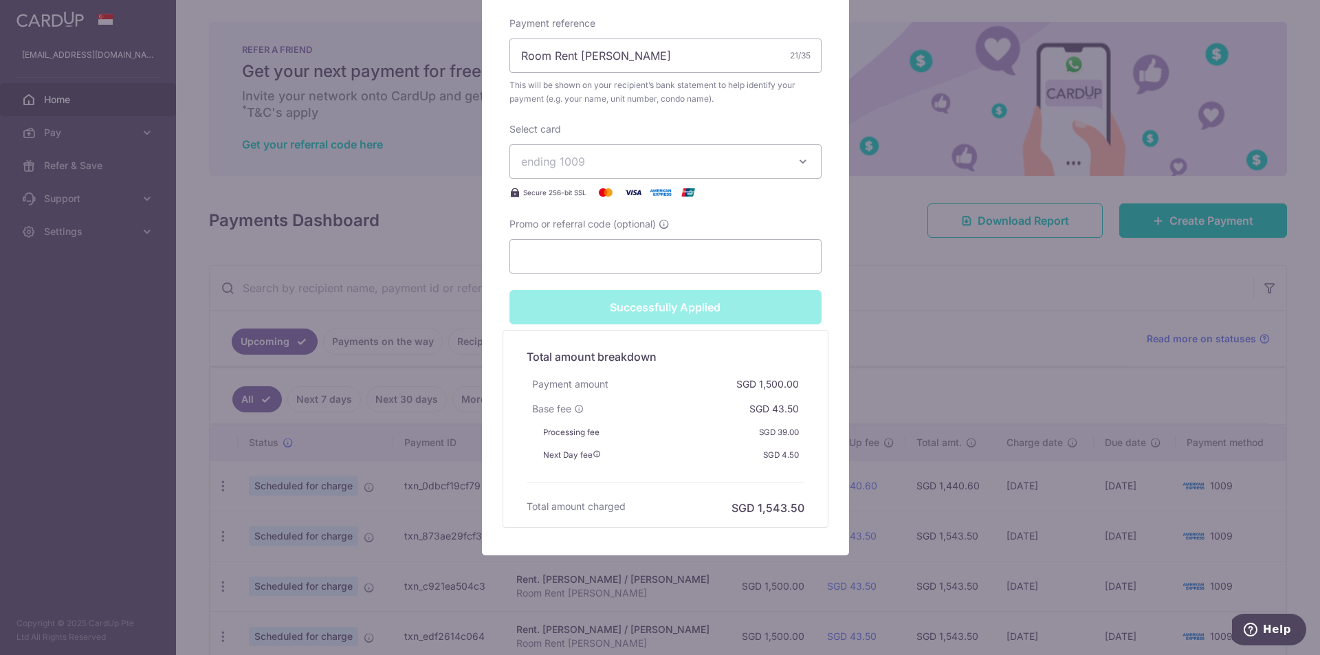
click at [947, 281] on div "Edit payment By clicking apply, you will make changes to all payments to Semera…" at bounding box center [660, 327] width 1320 height 655
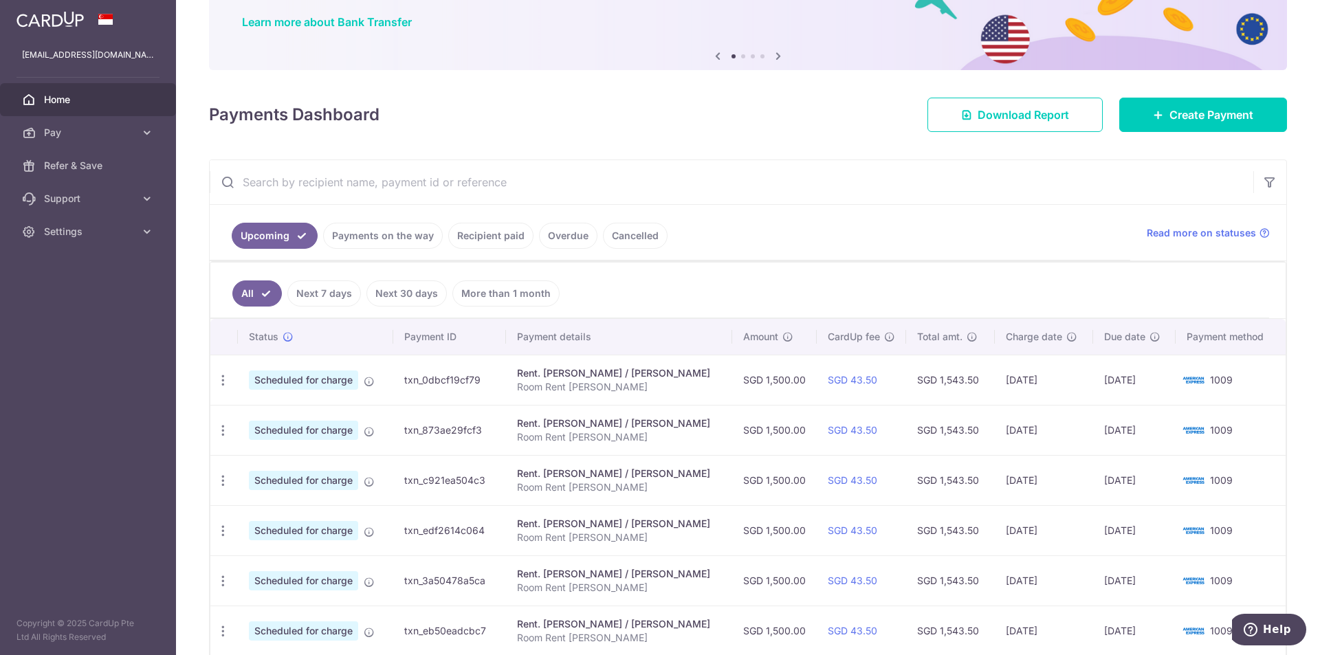
scroll to position [206, 0]
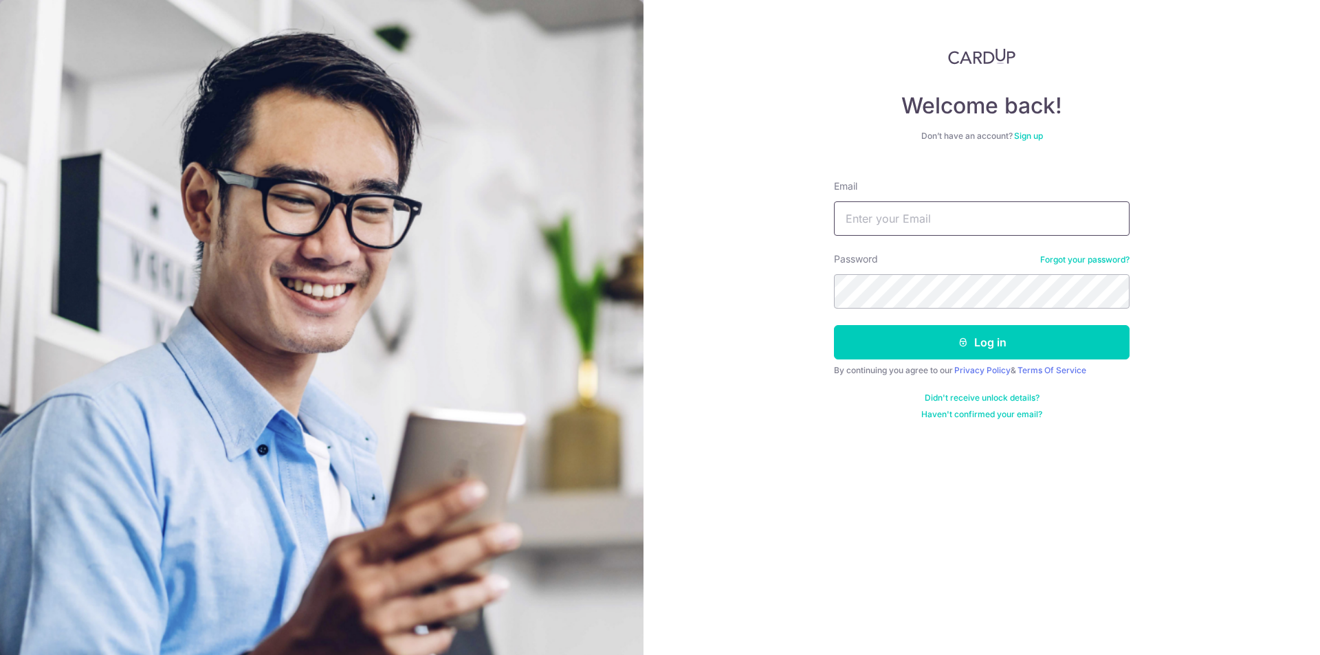
drag, startPoint x: 0, startPoint y: 0, endPoint x: 872, endPoint y: 221, distance: 900.1
click at [870, 222] on input "Email" at bounding box center [982, 218] width 296 height 34
type input "[EMAIL_ADDRESS][DOMAIN_NAME]"
click at [962, 342] on icon "submit" at bounding box center [963, 342] width 11 height 11
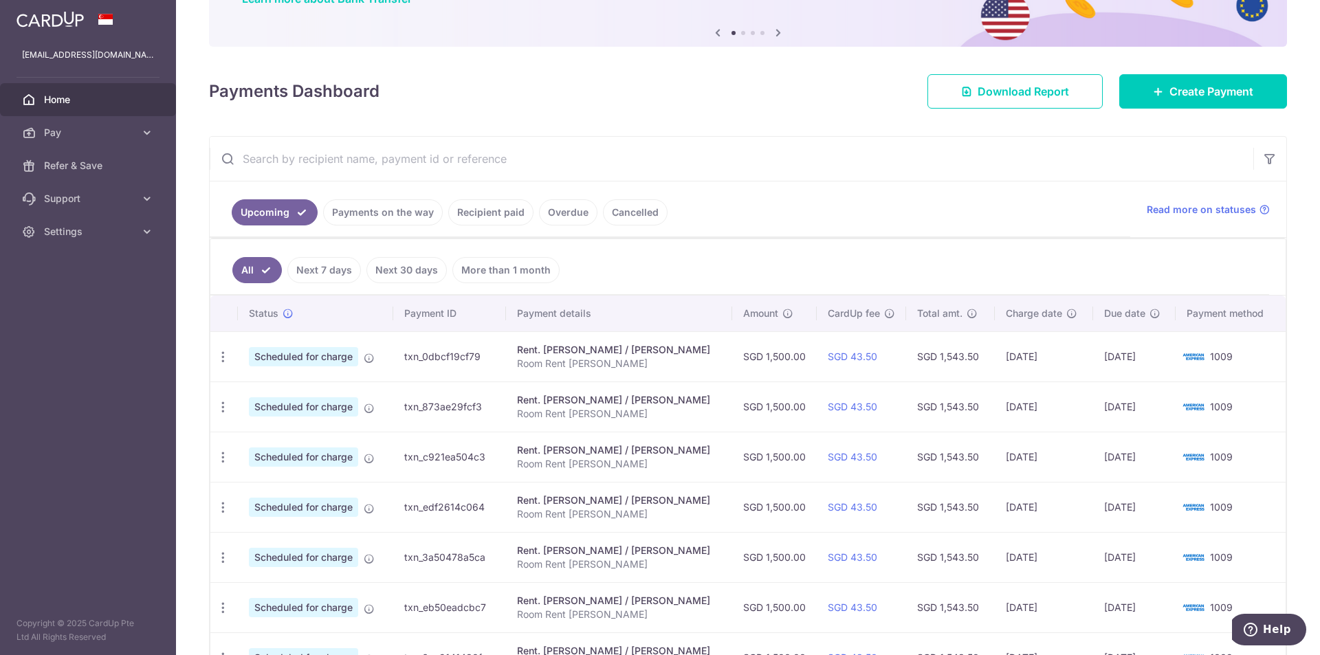
scroll to position [138, 0]
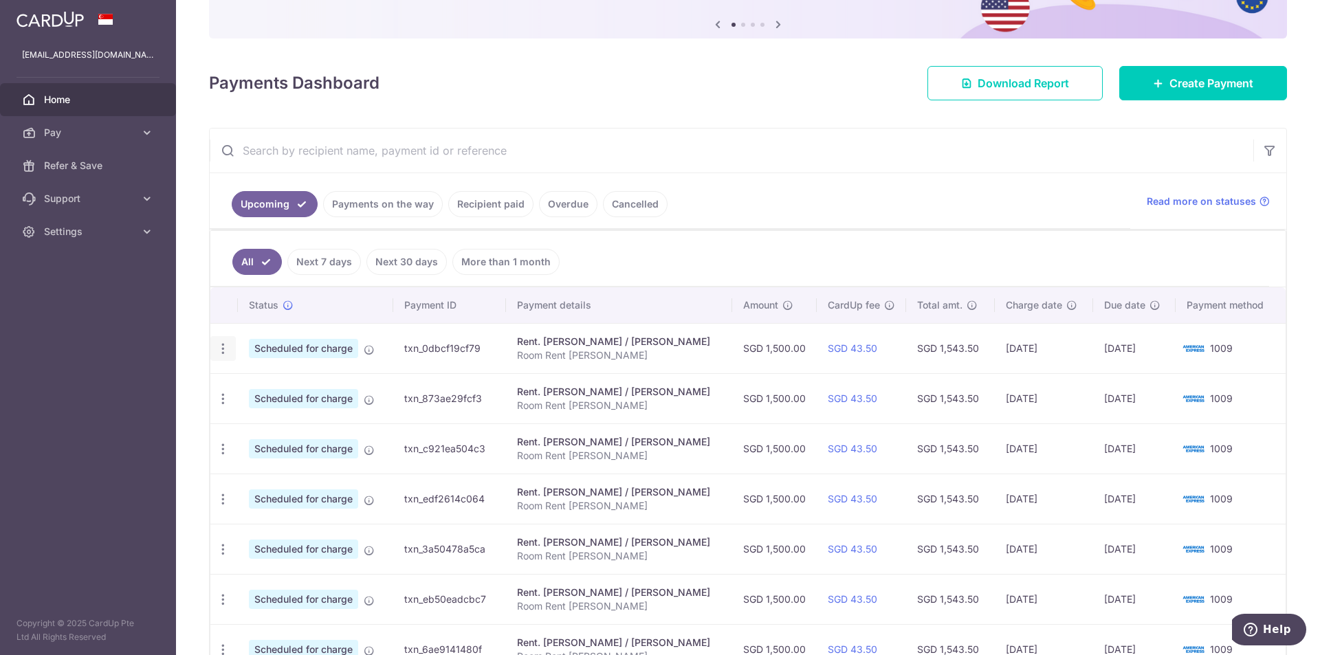
click at [222, 353] on icon "button" at bounding box center [223, 349] width 14 height 14
click at [284, 383] on span "Update payment" at bounding box center [297, 386] width 94 height 17
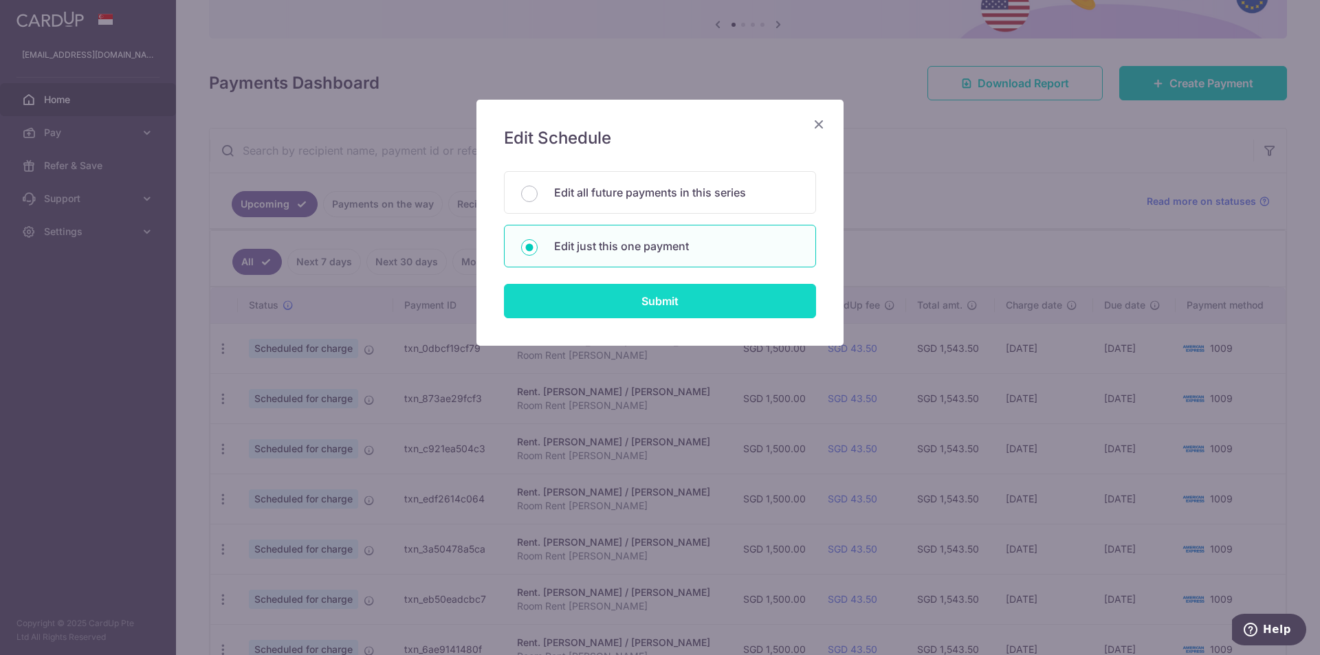
click at [644, 291] on input "Submit" at bounding box center [660, 301] width 312 height 34
radio input "true"
type input "1,500.00"
type input "02/10/2025"
type input "Room Rent [PERSON_NAME]"
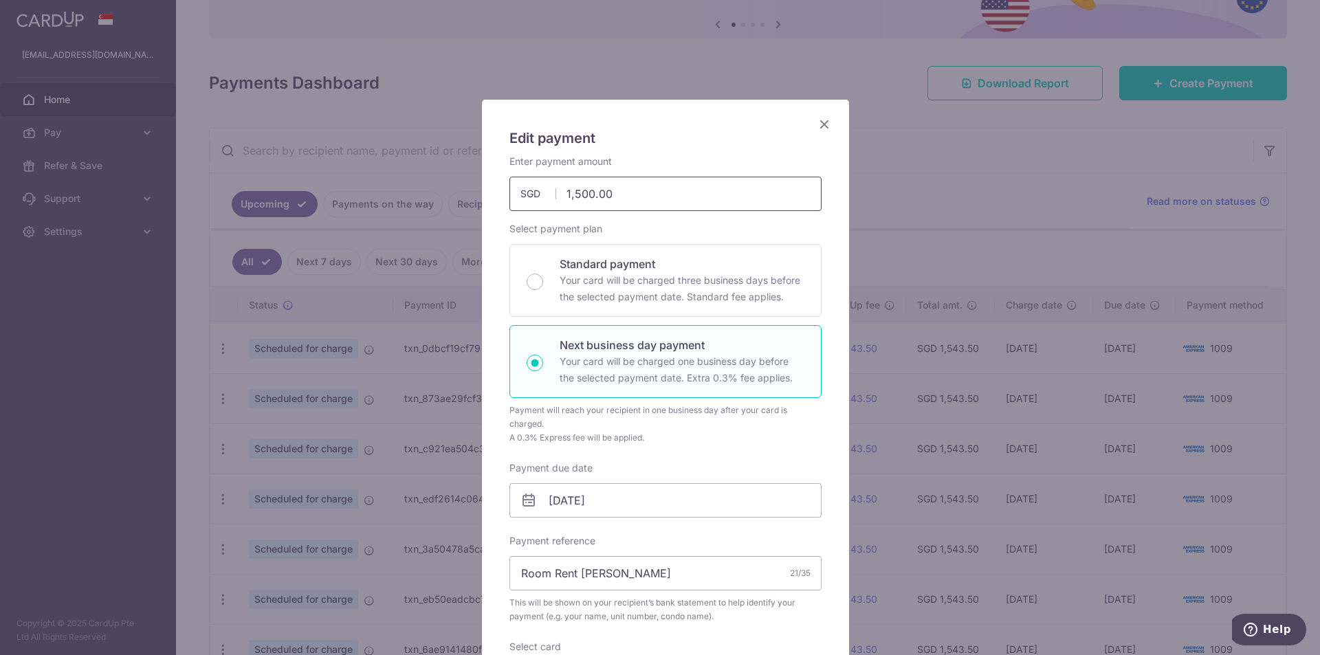
drag, startPoint x: 641, startPoint y: 189, endPoint x: 511, endPoint y: 182, distance: 130.8
click at [511, 182] on input "1,500.00" at bounding box center [665, 194] width 312 height 34
type input "1,000.00"
click at [703, 423] on div "Payment will reach your recipient in one business day after your card is charge…" at bounding box center [665, 418] width 312 height 28
click at [556, 501] on input "02/10/2025" at bounding box center [665, 500] width 312 height 34
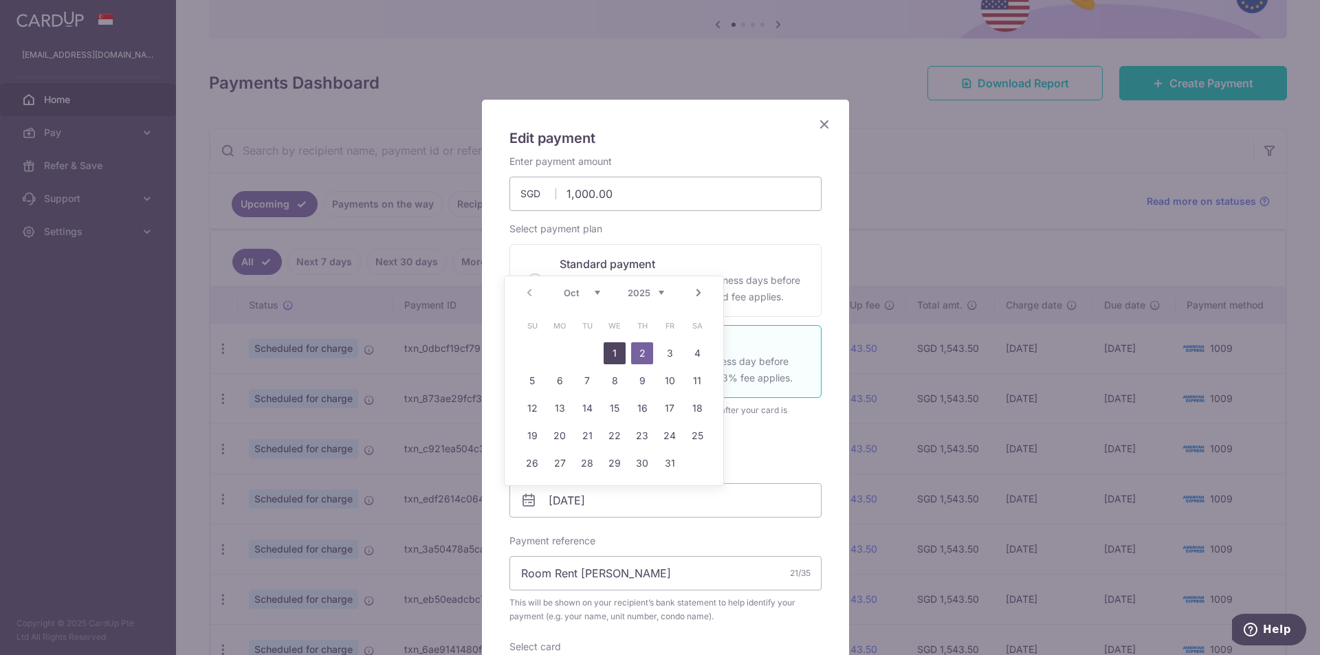
click at [621, 349] on link "1" at bounding box center [615, 353] width 22 height 22
type input "[DATE]"
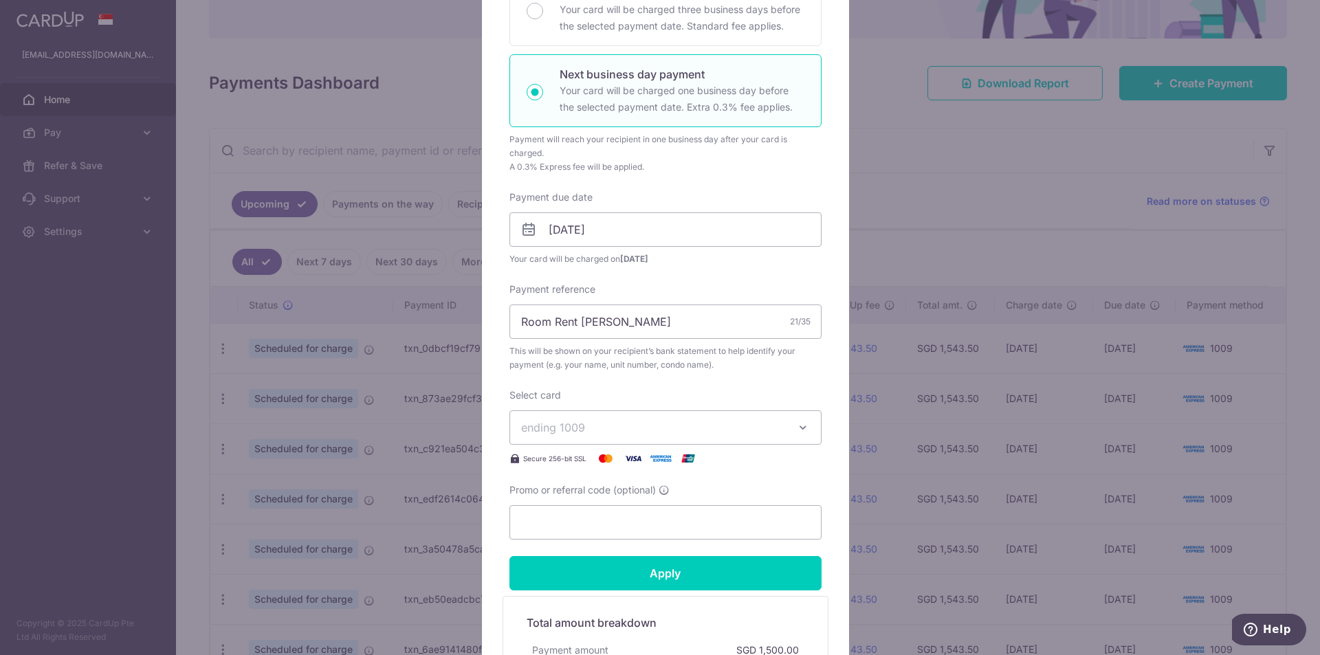
scroll to position [275, 0]
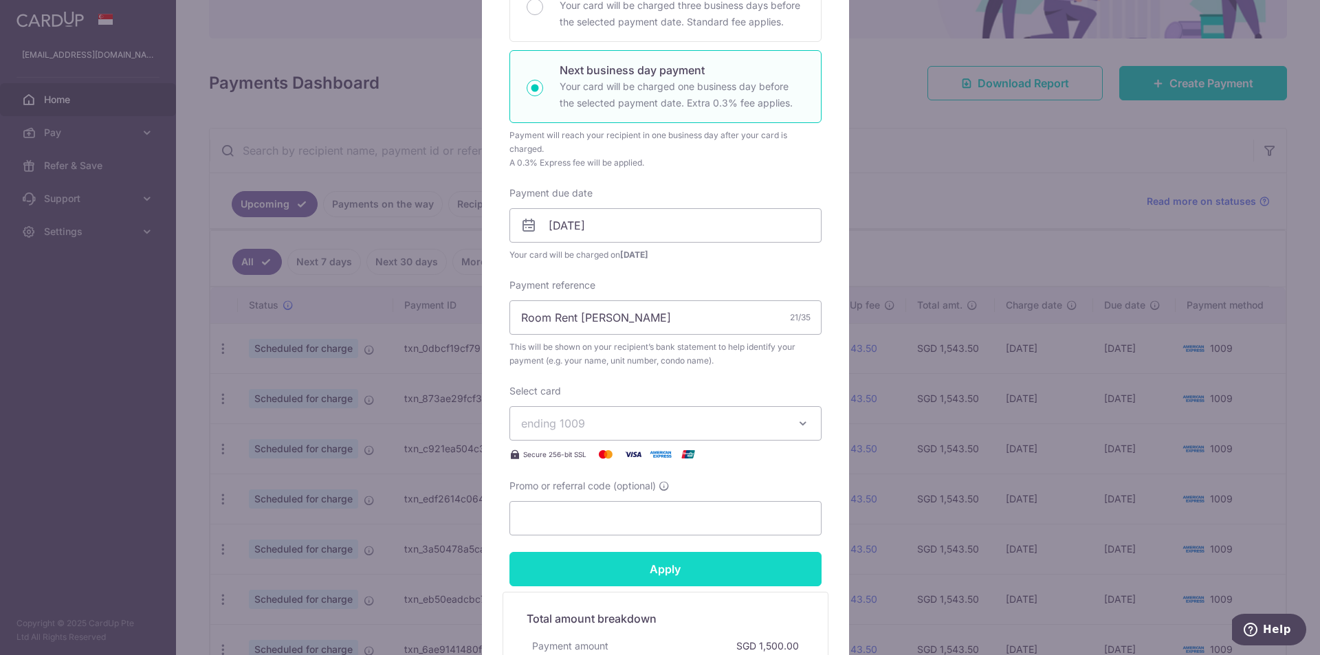
click at [628, 553] on input "Apply" at bounding box center [665, 569] width 312 height 34
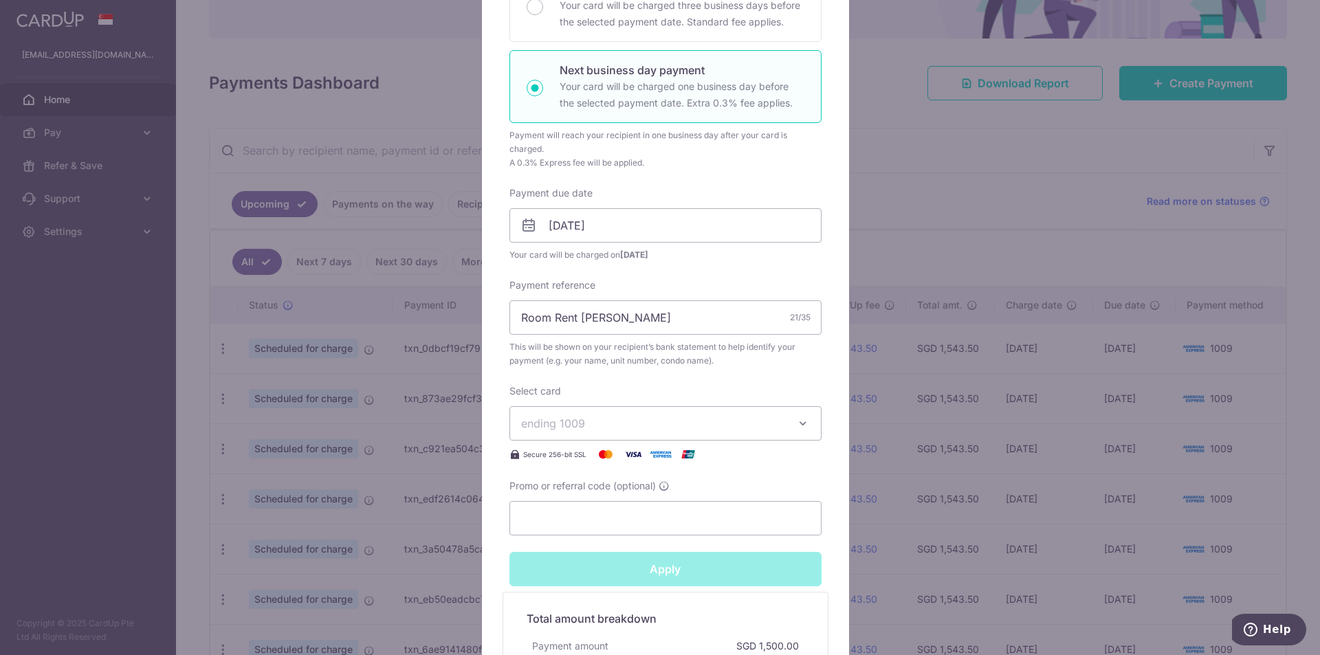
type input "Successfully Applied"
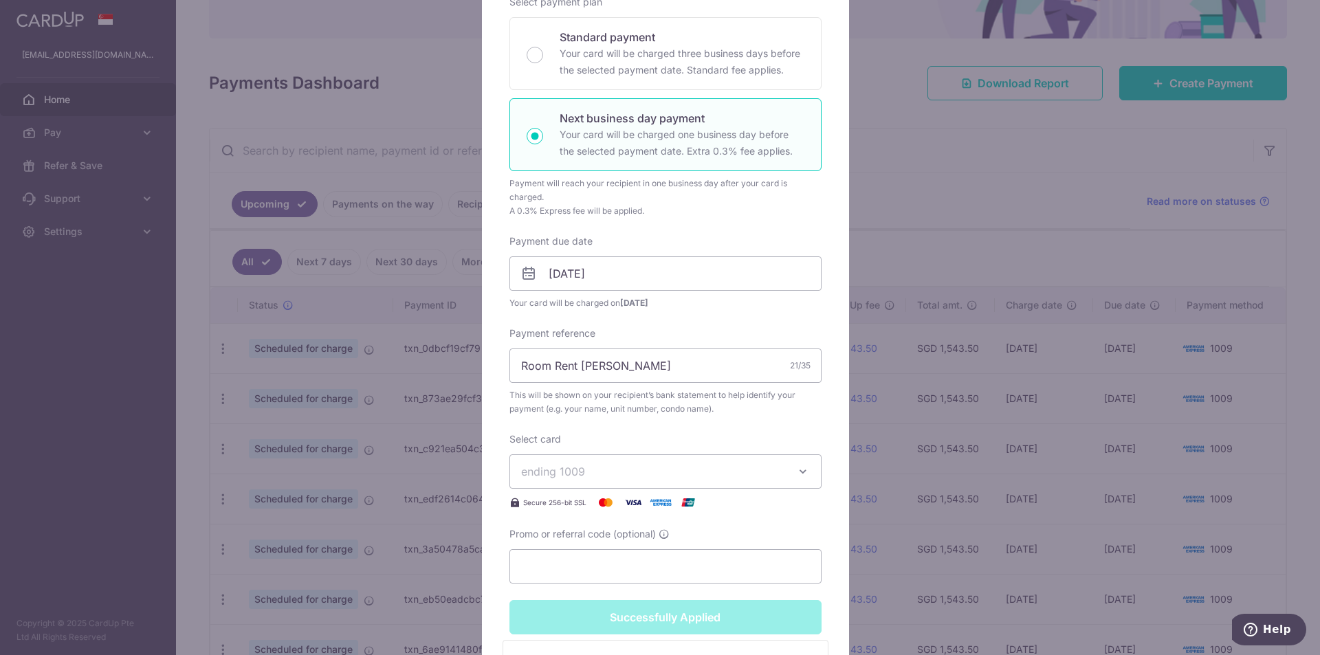
scroll to position [323, 0]
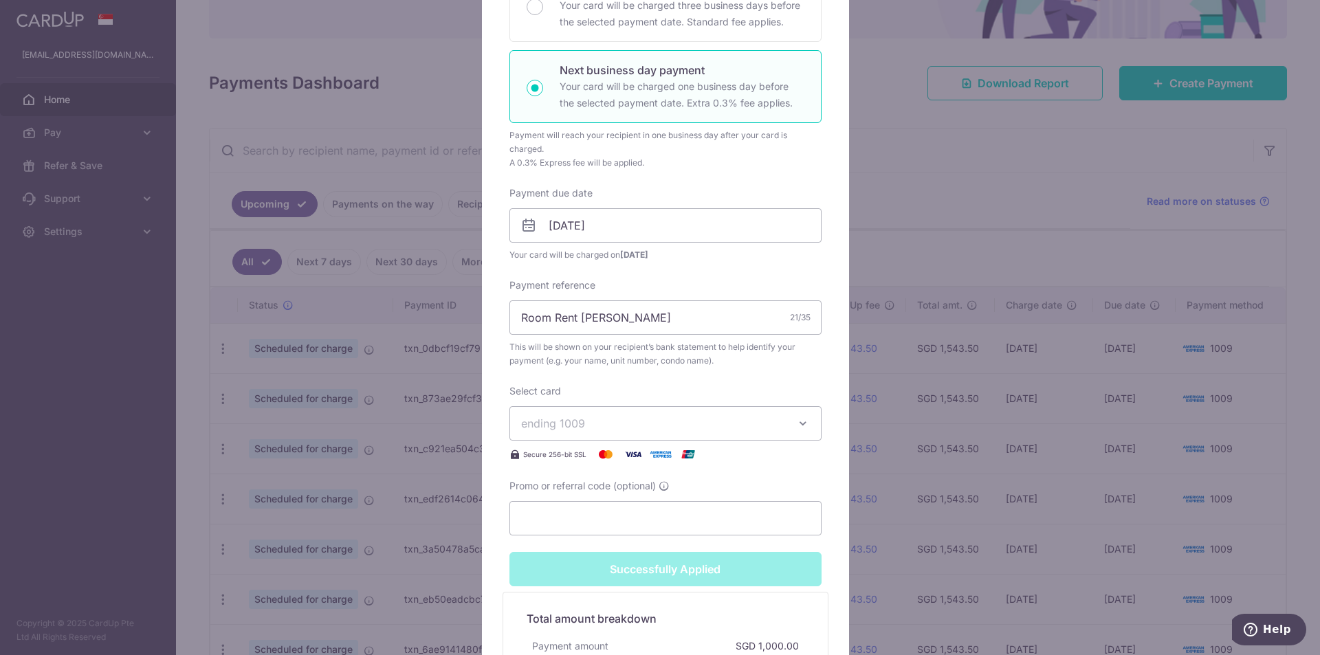
click at [866, 206] on div "Edit payment By clicking apply, you will make changes to all payments to Semera…" at bounding box center [660, 327] width 1320 height 655
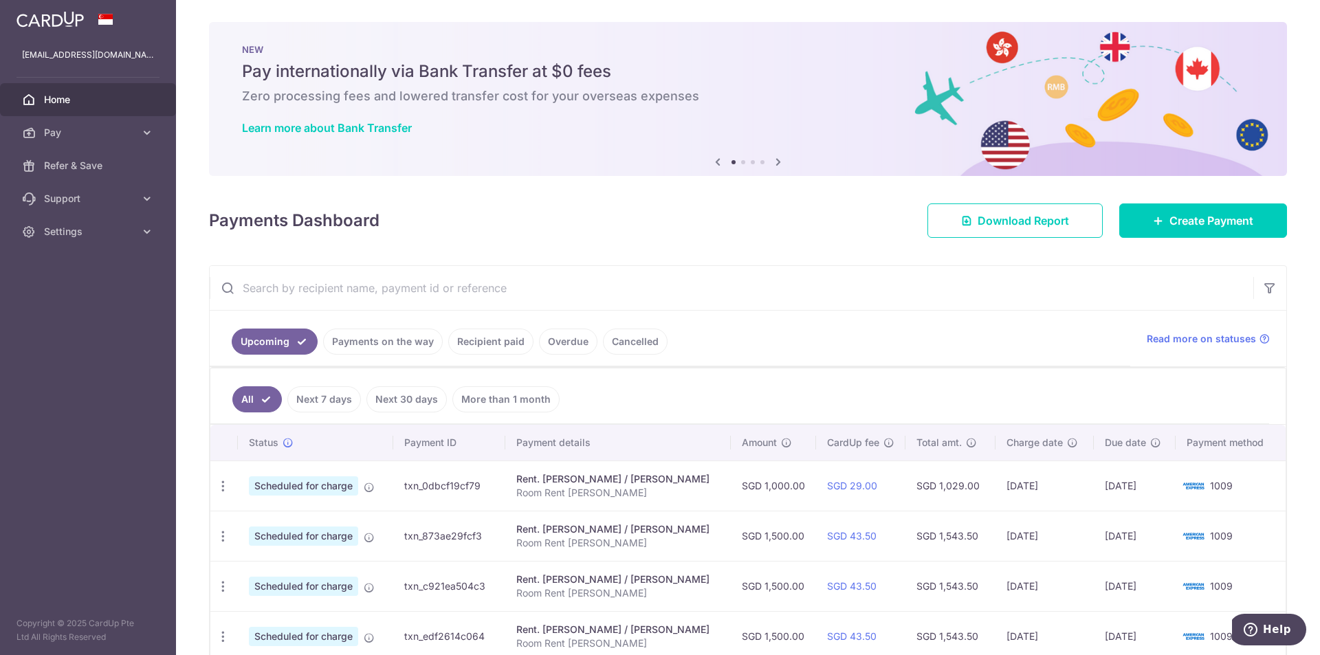
click at [400, 348] on link "Payments on the way" at bounding box center [383, 342] width 120 height 26
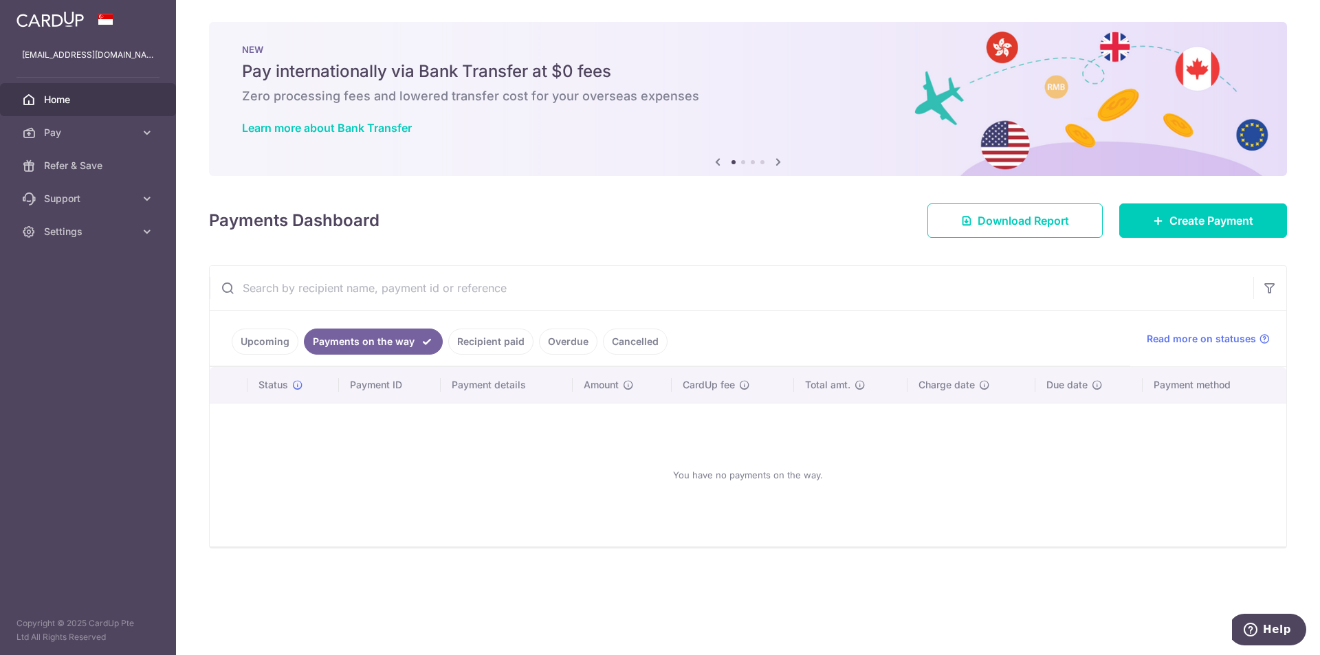
click at [260, 338] on link "Upcoming" at bounding box center [265, 342] width 67 height 26
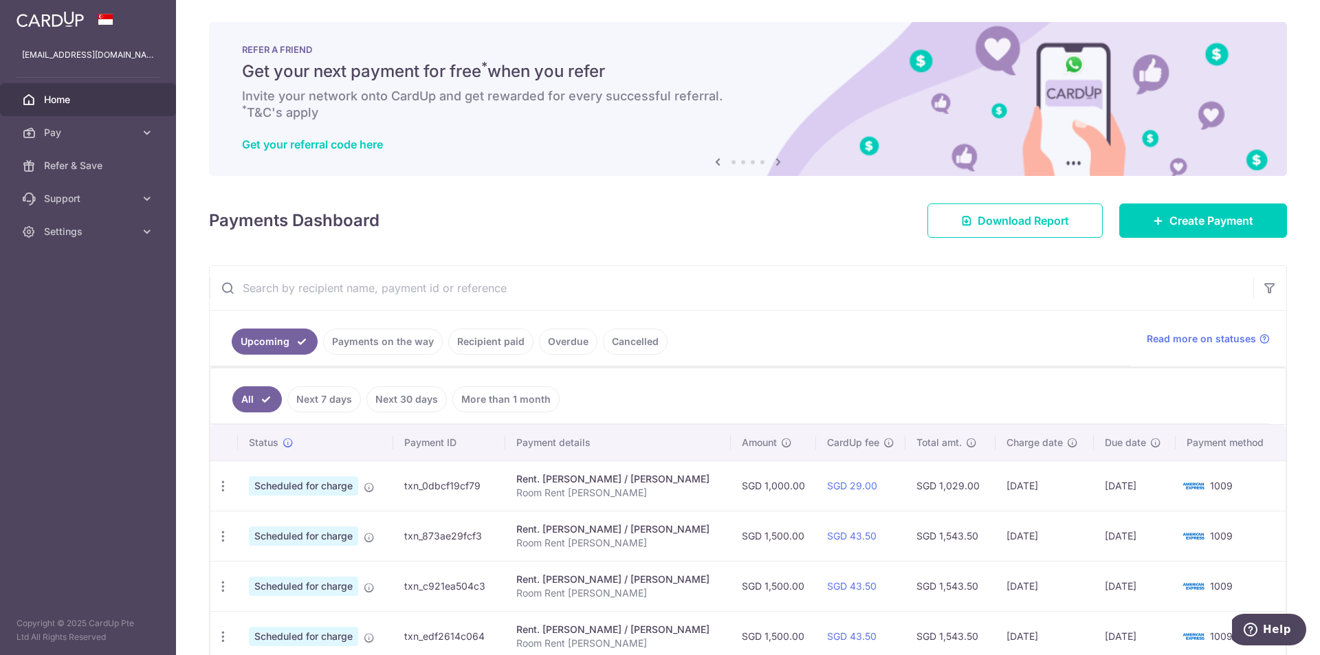
scroll to position [275, 0]
